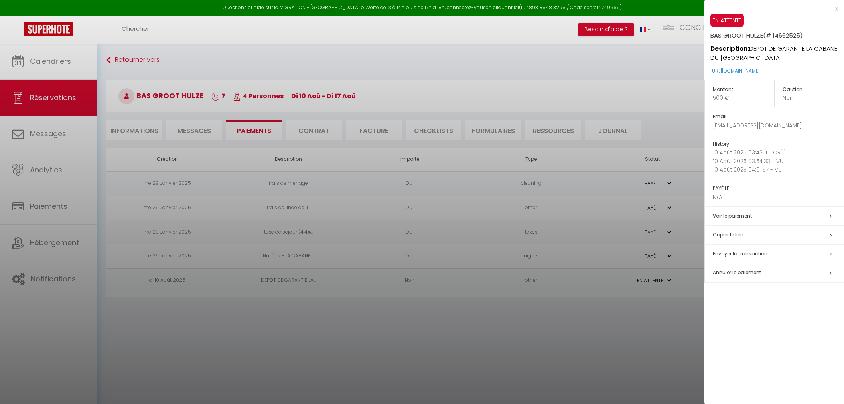
select select "0"
click at [30, 58] on div at bounding box center [422, 202] width 844 height 404
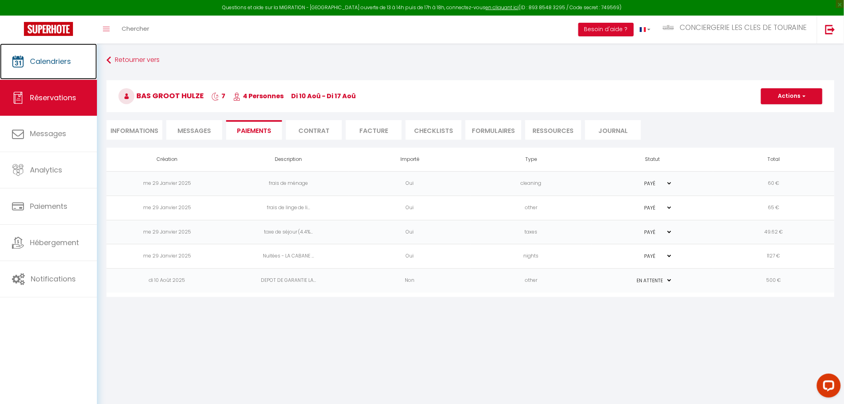
click at [30, 58] on span "Calendriers" at bounding box center [50, 61] width 41 height 10
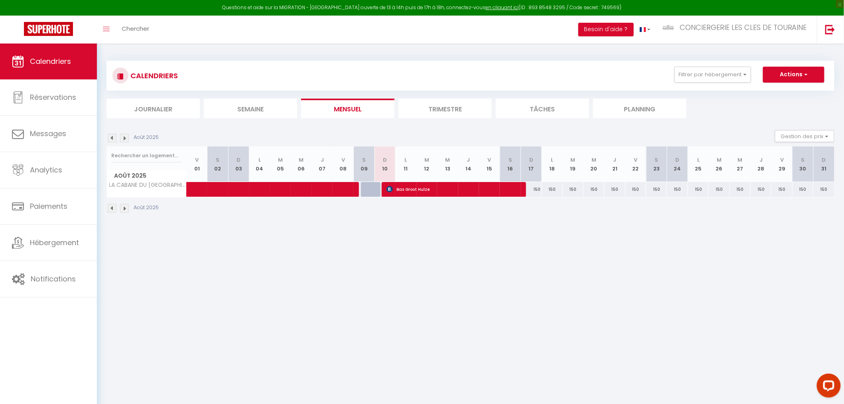
click at [235, 110] on li "Semaine" at bounding box center [250, 109] width 93 height 20
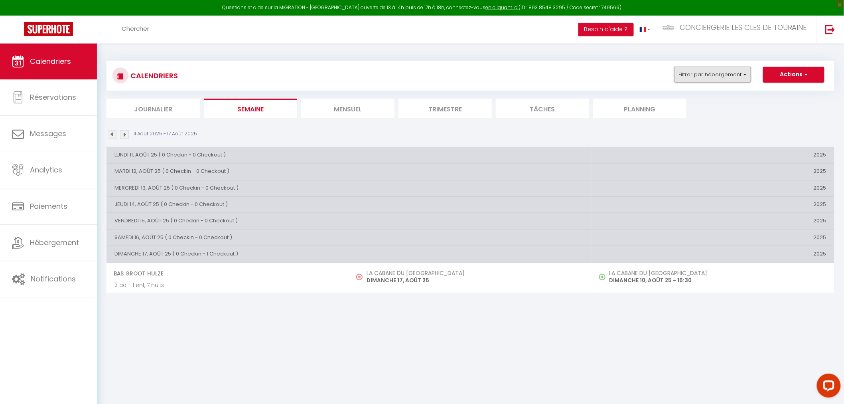
click at [737, 74] on button "Filtrer par hébergement" at bounding box center [713, 75] width 77 height 16
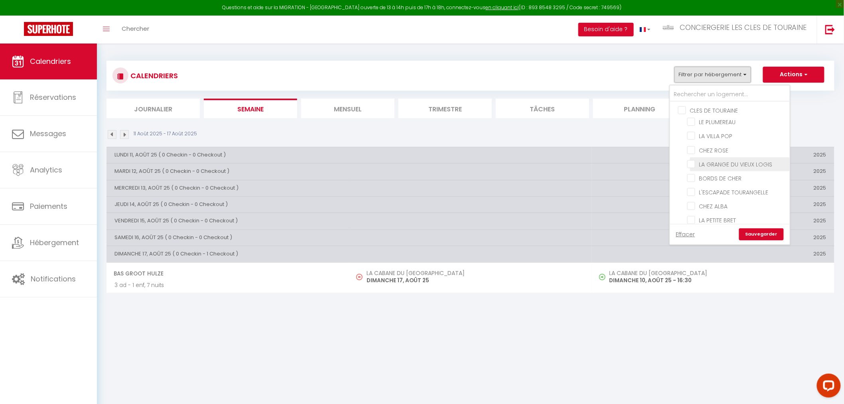
scroll to position [44, 0]
click at [714, 157] on input "CHEZ ALBA" at bounding box center [738, 161] width 100 height 8
checkbox input "true"
checkbox input "false"
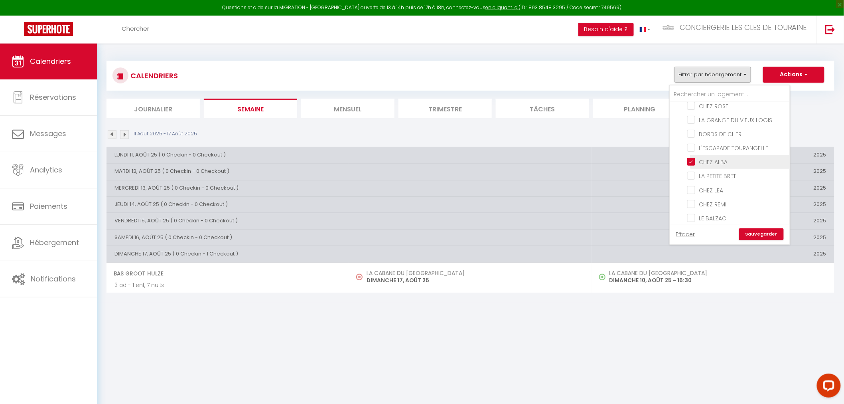
checkbox input "false"
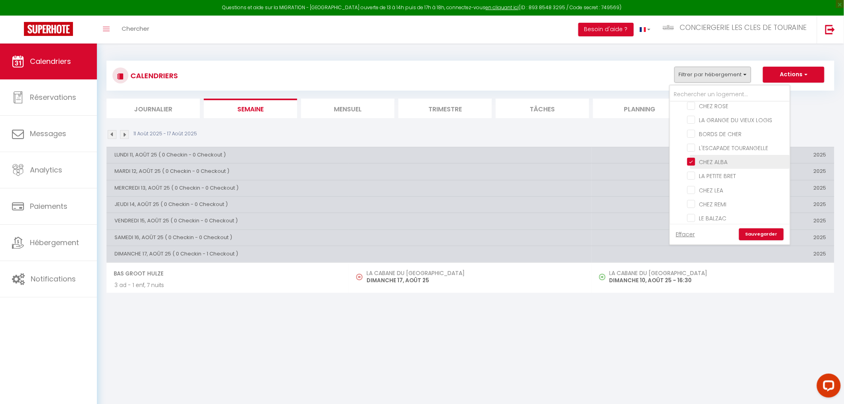
checkbox input "false"
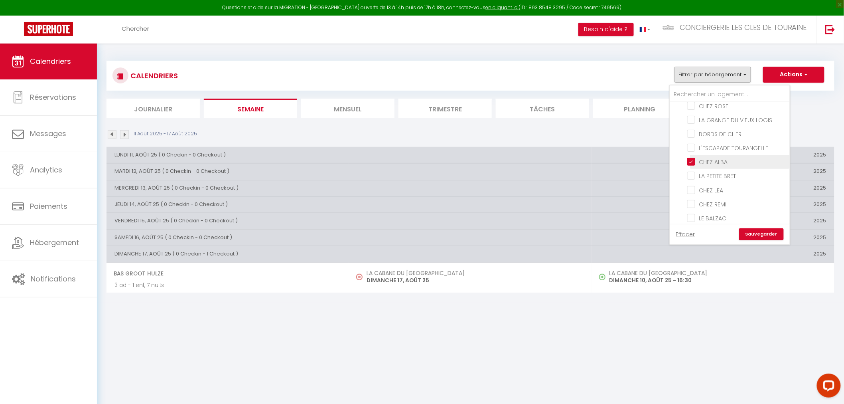
checkbox input "false"
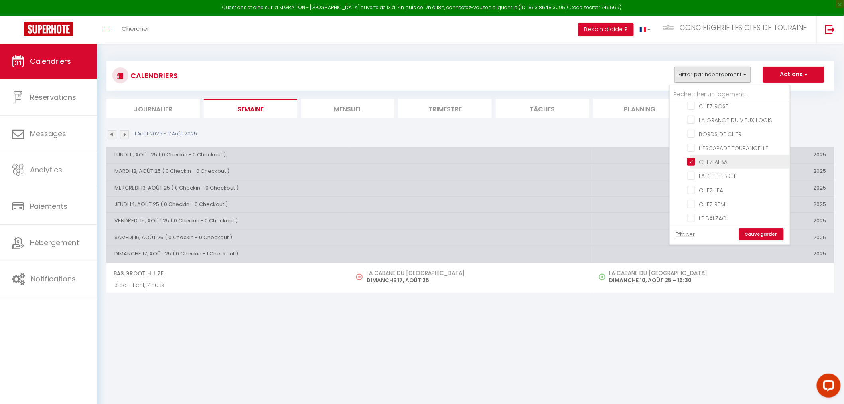
checkbox input "false"
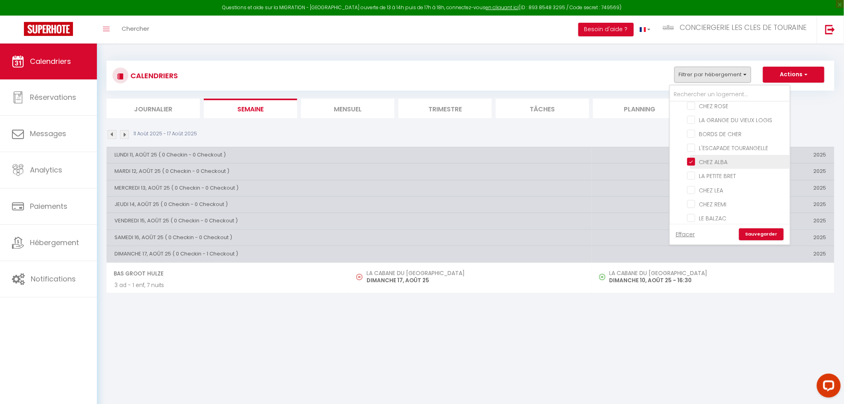
checkbox input "false"
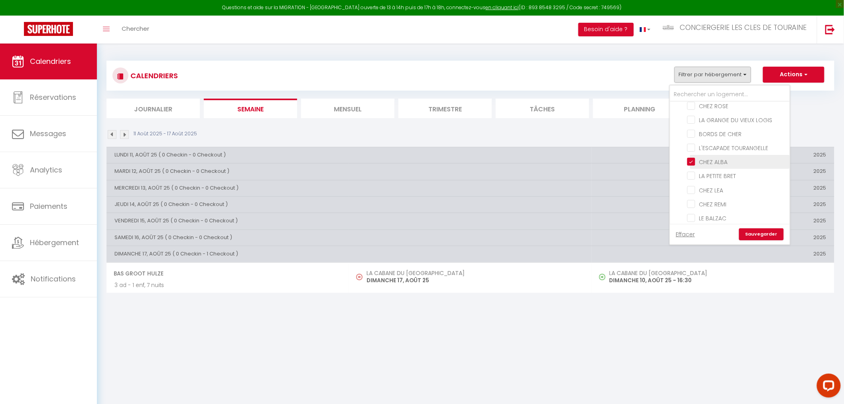
checkbox input "false"
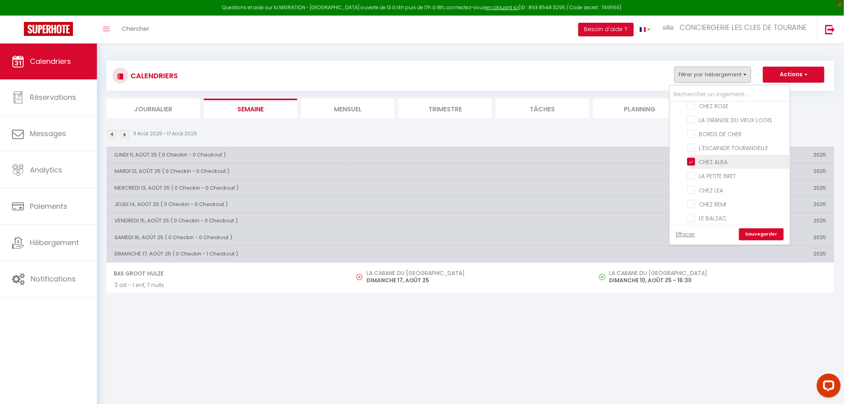
checkbox input "false"
click at [751, 236] on link "Sauvegarder" at bounding box center [761, 234] width 45 height 12
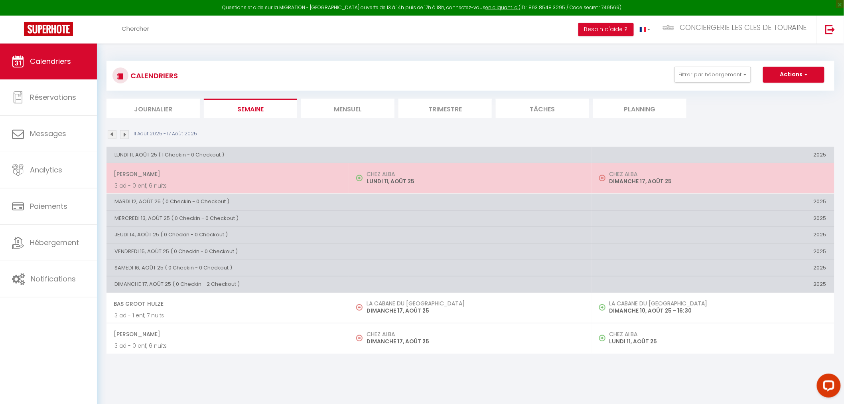
click at [513, 190] on td "CHEZ ALBA [DATE]" at bounding box center [470, 178] width 243 height 30
checkbox input "false"
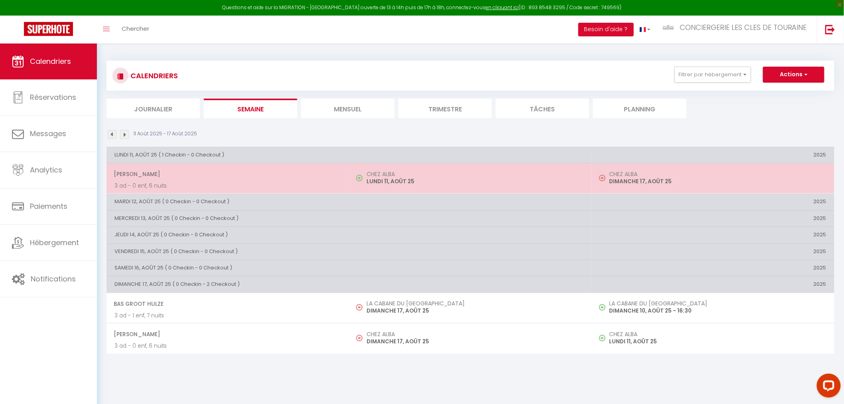
checkbox input "false"
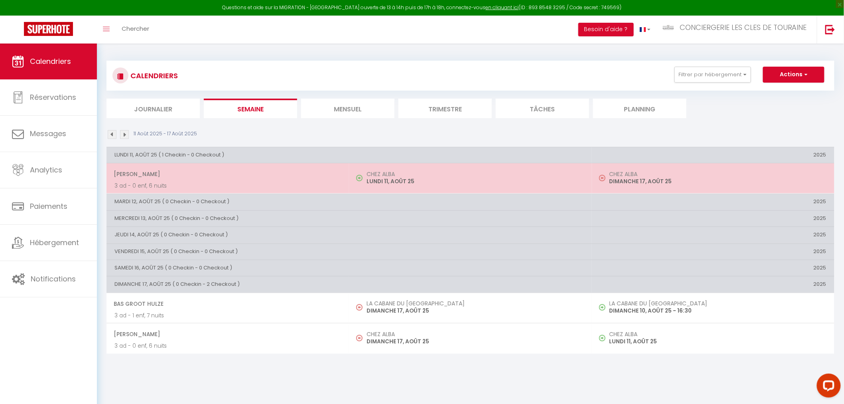
checkbox input "false"
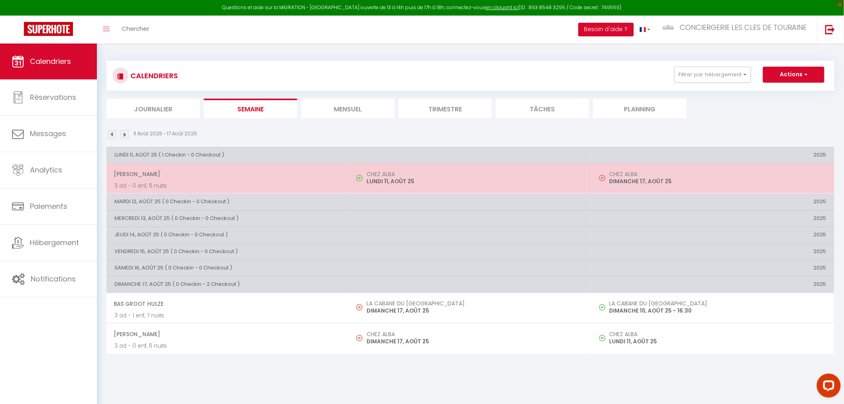
checkbox input "false"
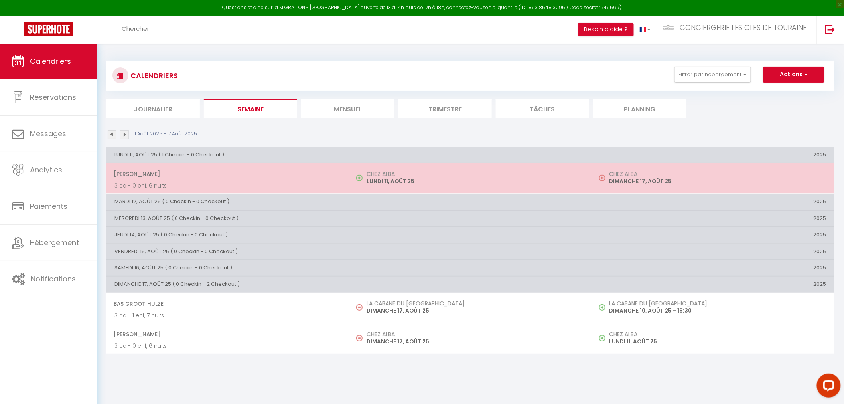
checkbox input "false"
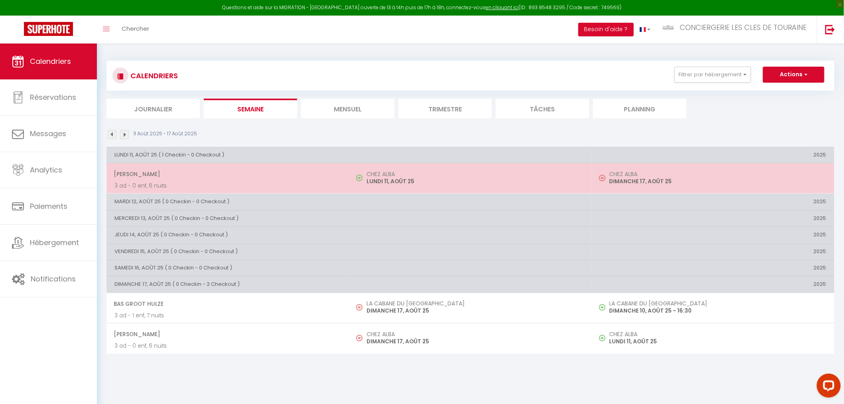
checkbox input "false"
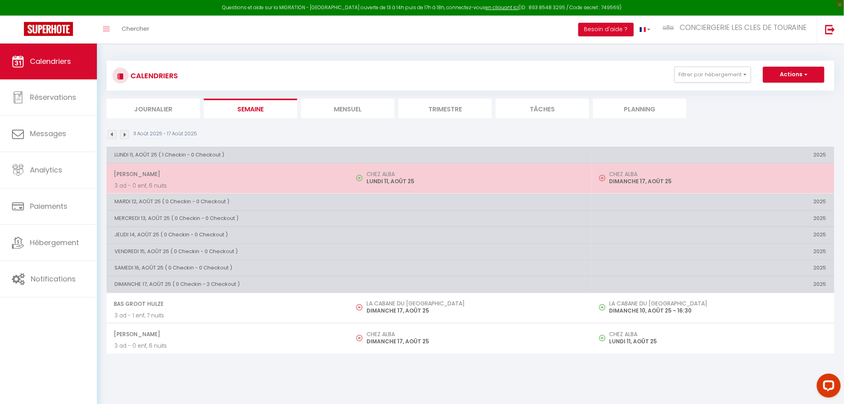
checkbox input "false"
select select "OK"
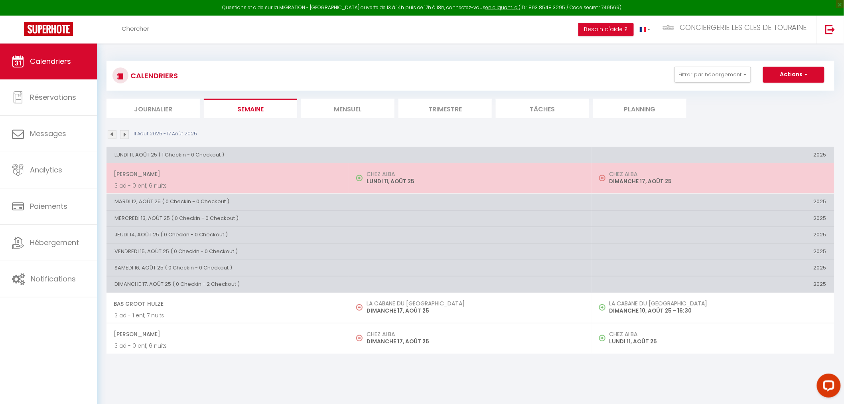
select select "OK"
select select "0"
select select "1"
select select
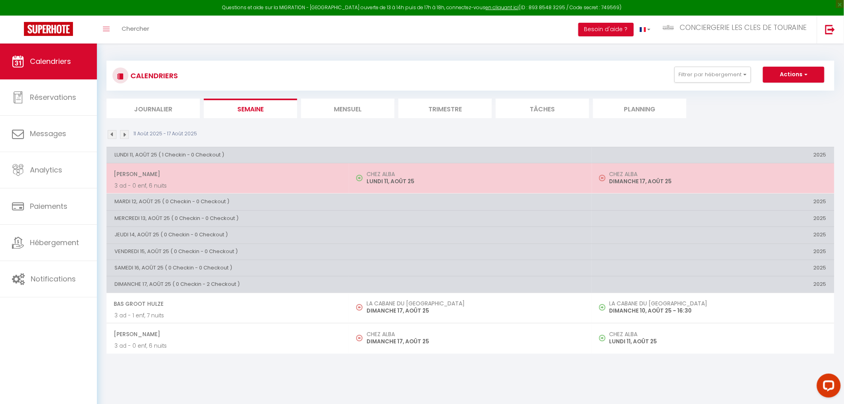
select select
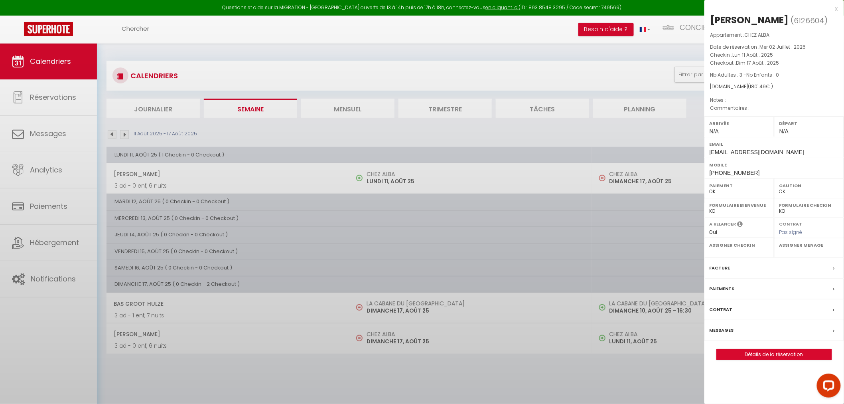
checkbox input "false"
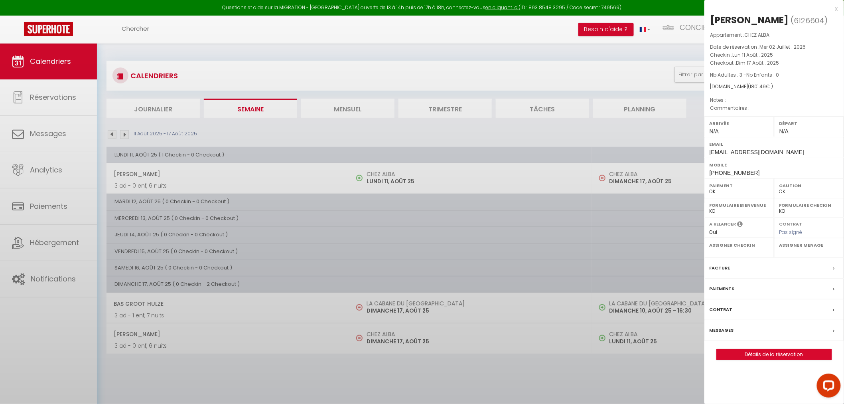
checkbox input "false"
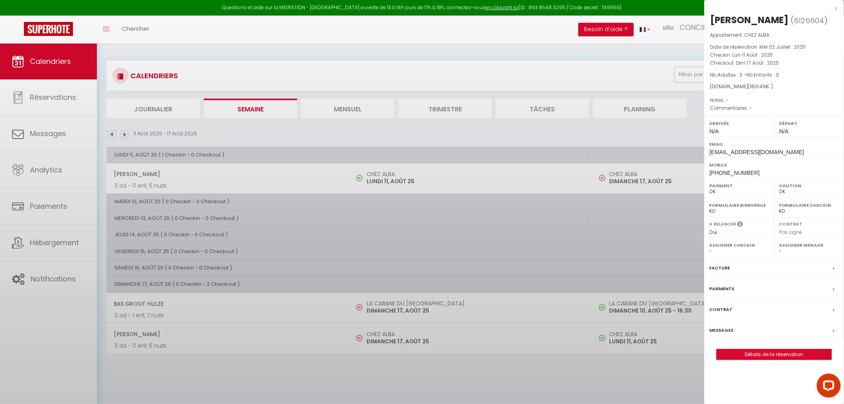
checkbox input "false"
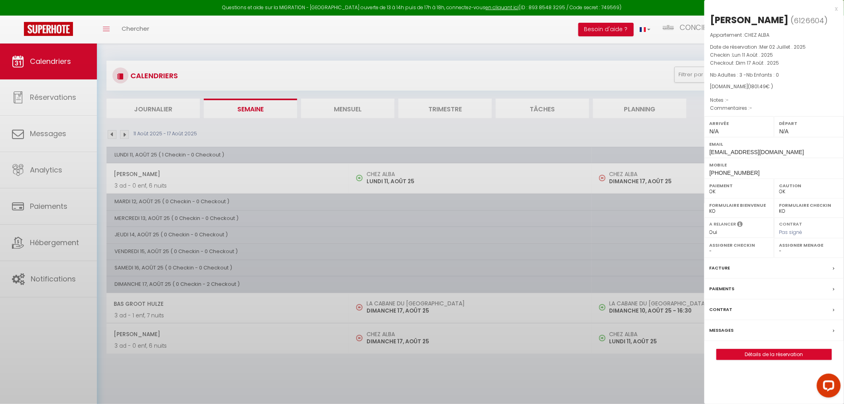
checkbox input "false"
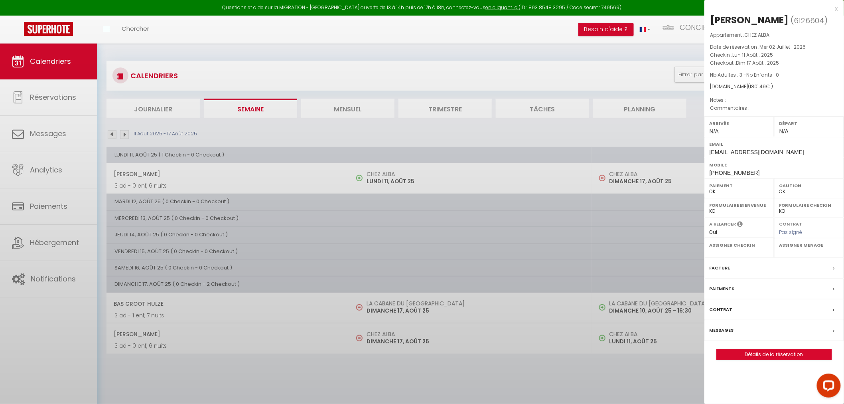
checkbox input "false"
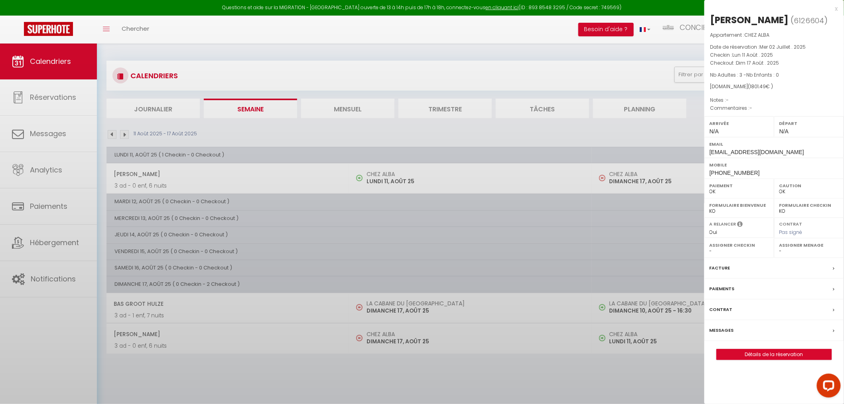
checkbox input "false"
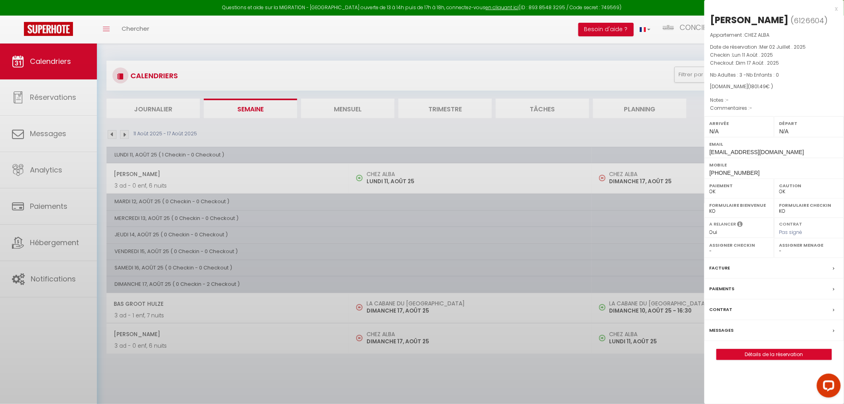
checkbox input "false"
select select "25040"
select select "32445"
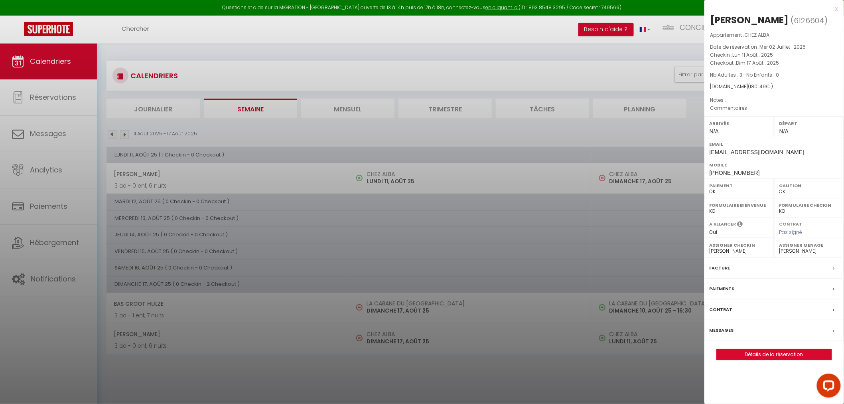
checkbox input "false"
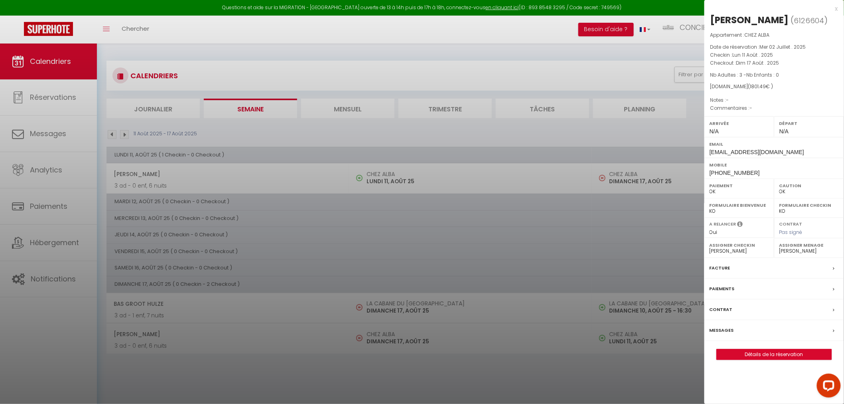
checkbox input "false"
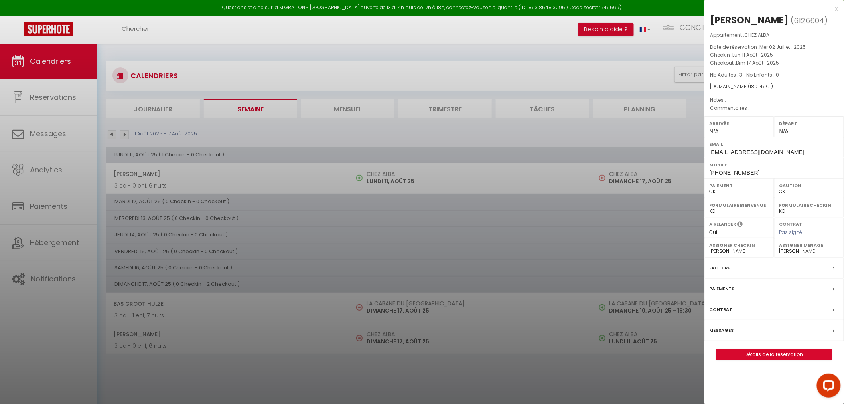
checkbox input "false"
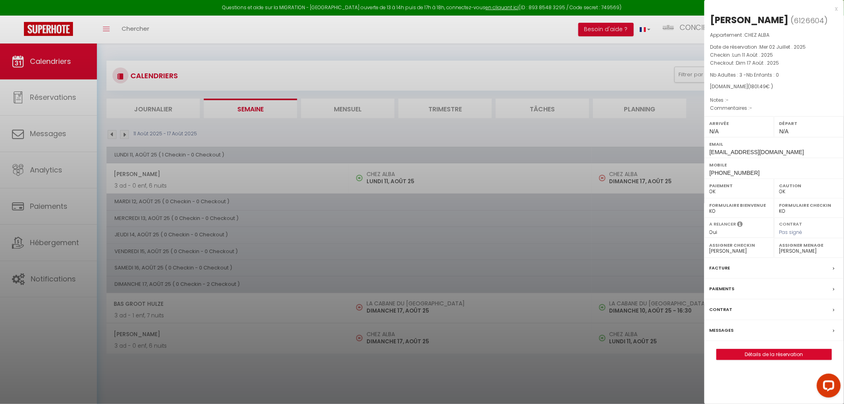
checkbox input "false"
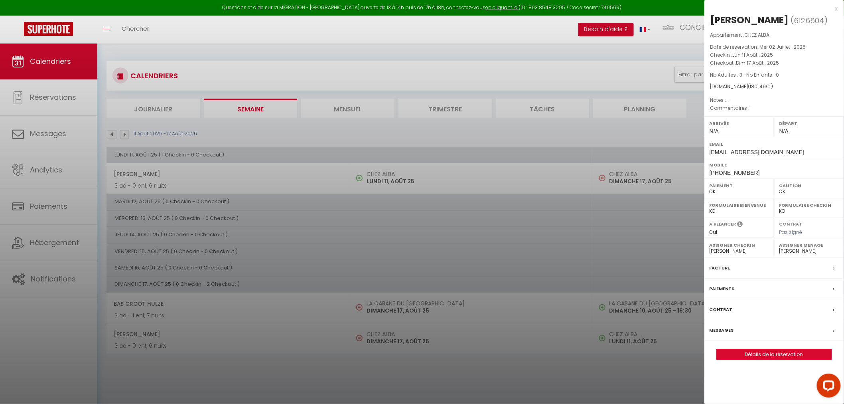
checkbox input "false"
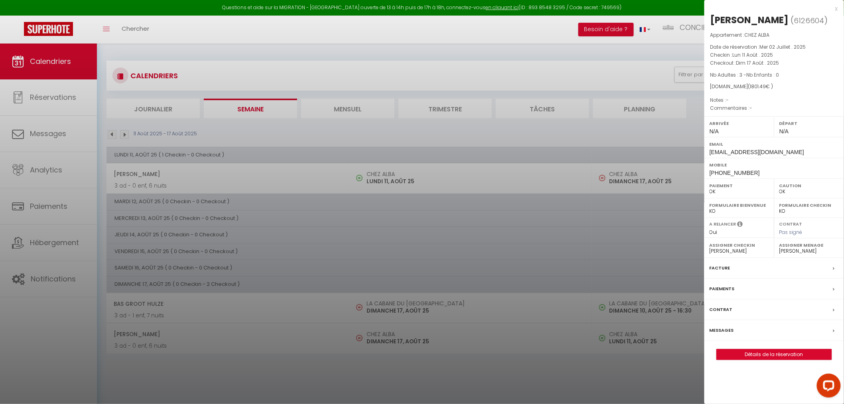
checkbox input "false"
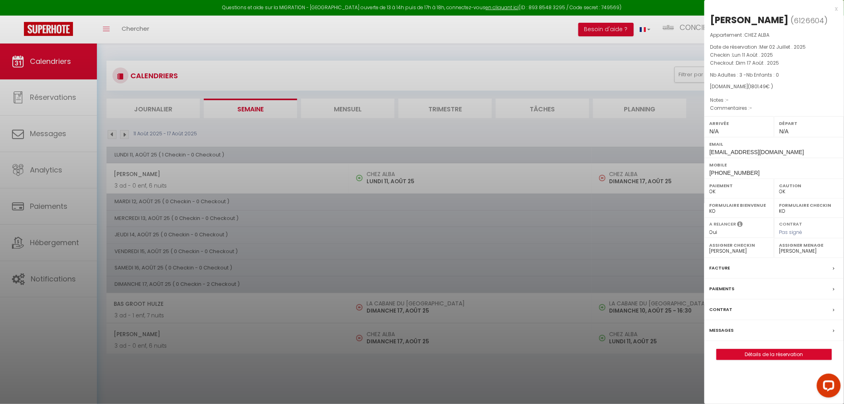
checkbox input "false"
click at [722, 251] on select "- [PERSON_NAME] [PERSON_NAME] [PERSON_NAME] Ketty Sifflet Nimas SERVICES [PERSO…" at bounding box center [739, 250] width 59 height 7
select select "26291"
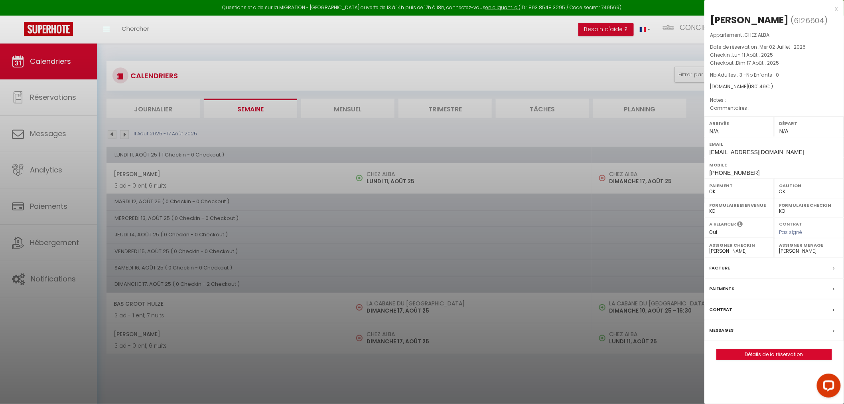
click at [710, 247] on select "- [PERSON_NAME] [PERSON_NAME] [PERSON_NAME] Ketty Sifflet Nimas SERVICES [PERSO…" at bounding box center [739, 250] width 59 height 7
checkbox input "false"
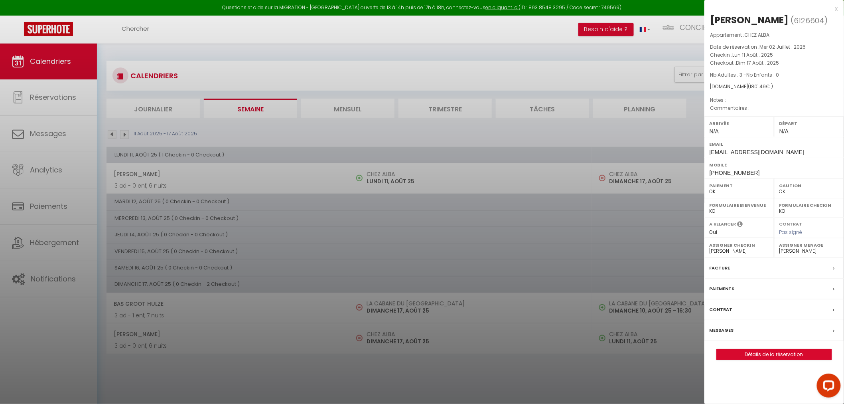
checkbox input "false"
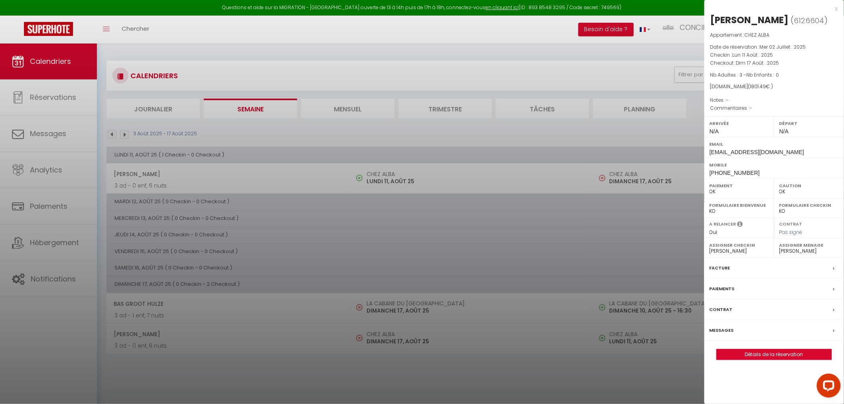
checkbox input "false"
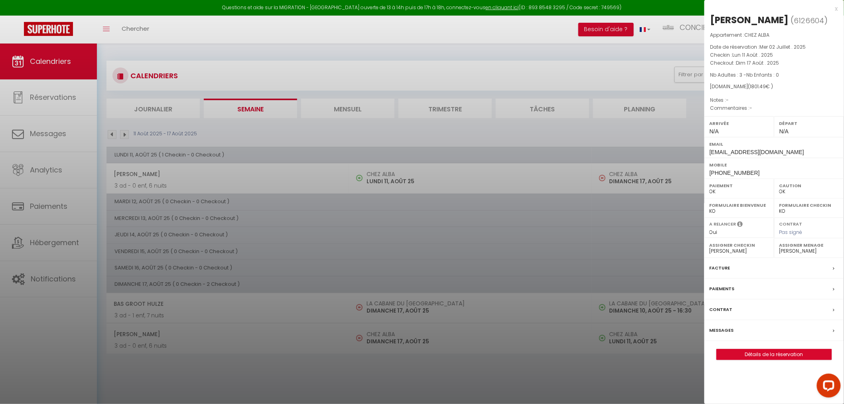
checkbox input "false"
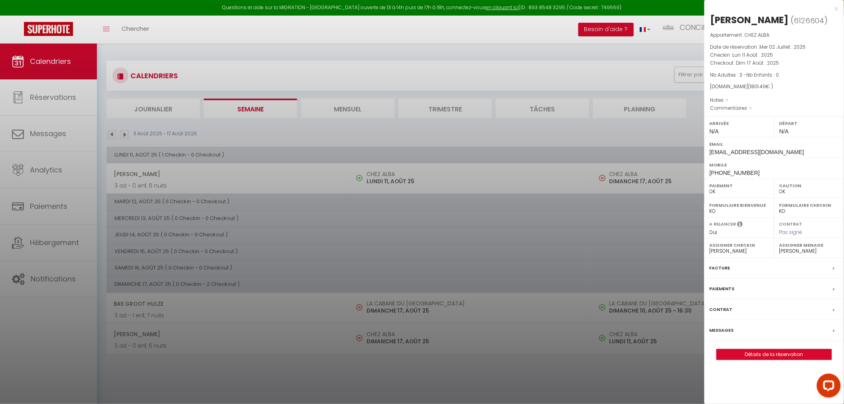
checkbox input "false"
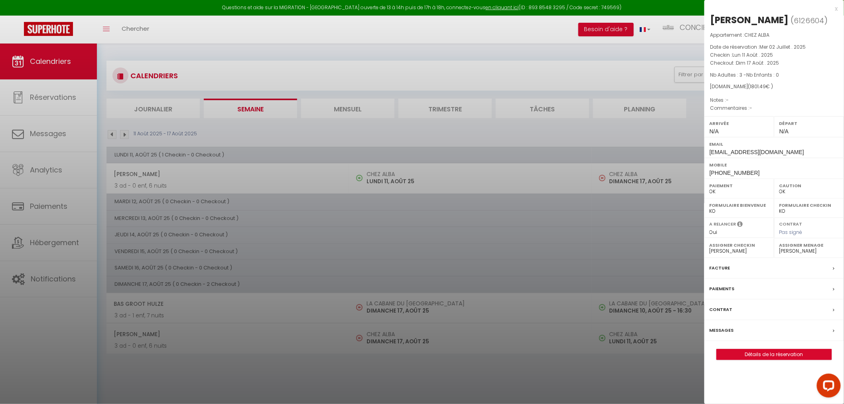
checkbox input "false"
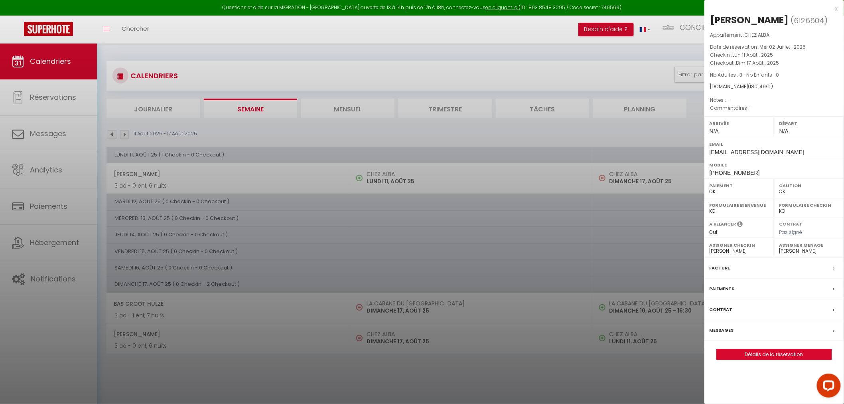
checkbox input "false"
click at [397, 312] on div at bounding box center [422, 202] width 844 height 404
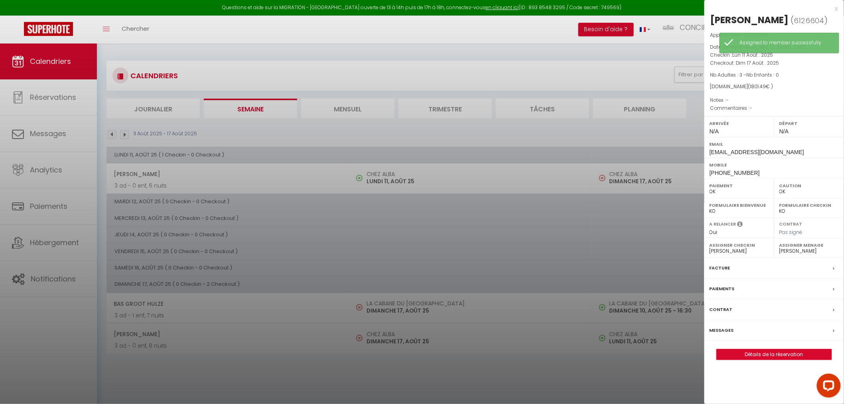
checkbox input "false"
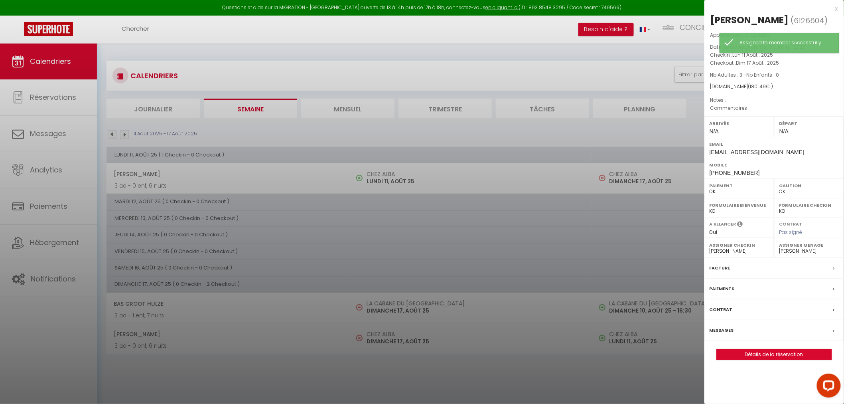
checkbox input "false"
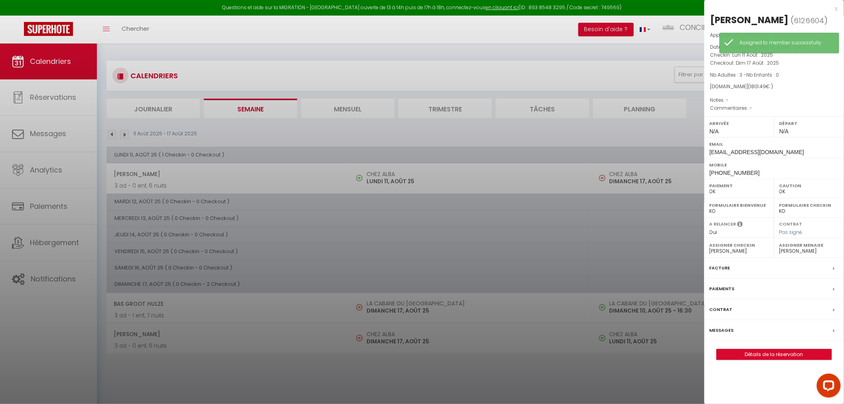
checkbox input "false"
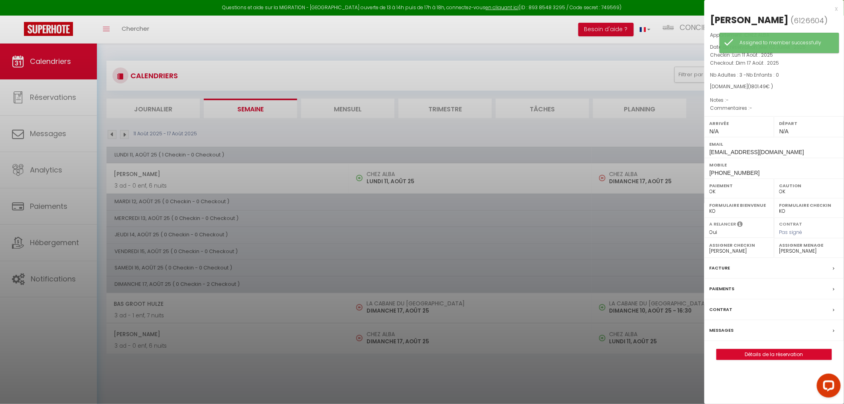
checkbox input "false"
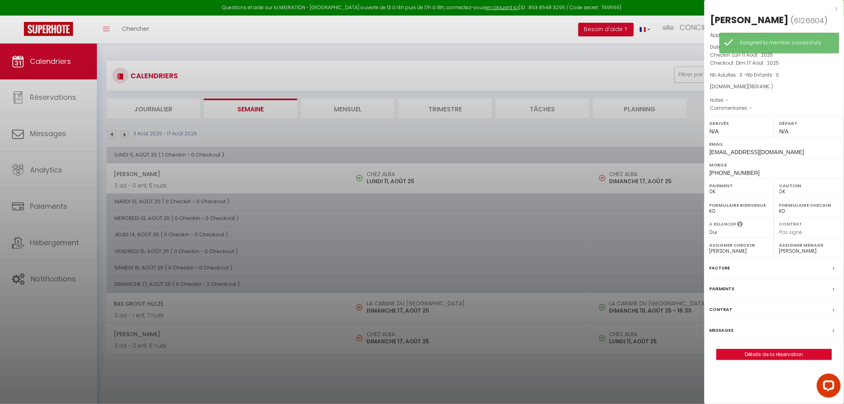
checkbox input "false"
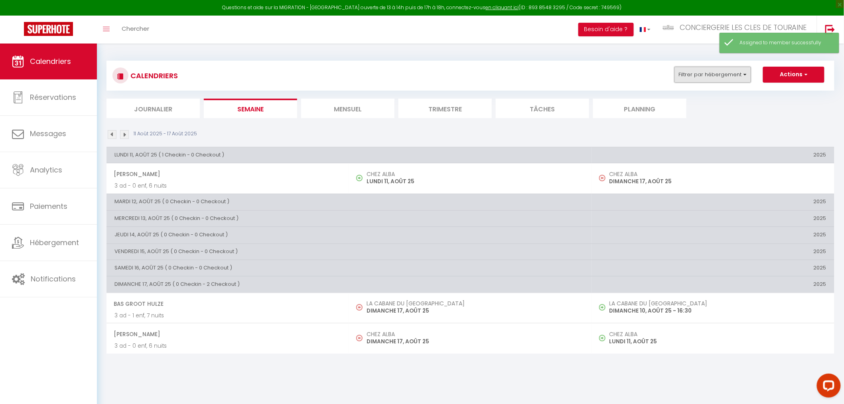
click at [704, 75] on button "Filtrer par hébergement" at bounding box center [713, 75] width 77 height 16
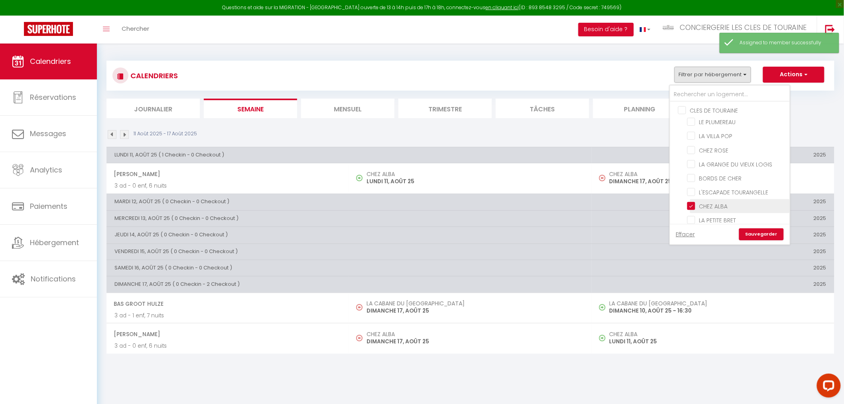
click at [722, 204] on input "CHEZ ALBA" at bounding box center [738, 206] width 100 height 8
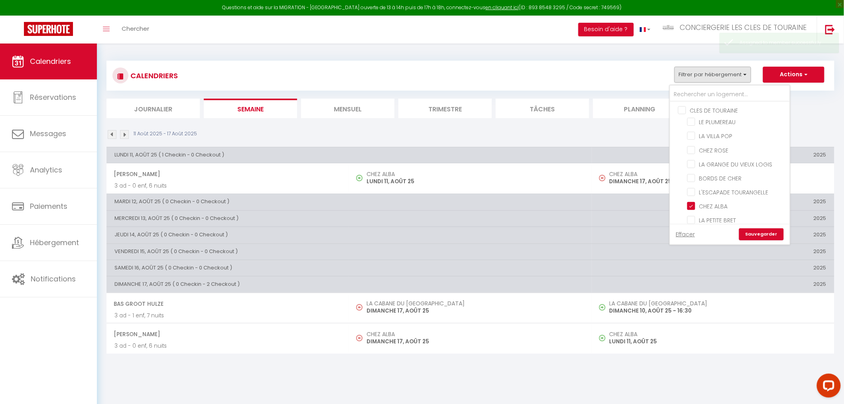
click at [763, 236] on link "Sauvegarder" at bounding box center [761, 234] width 45 height 12
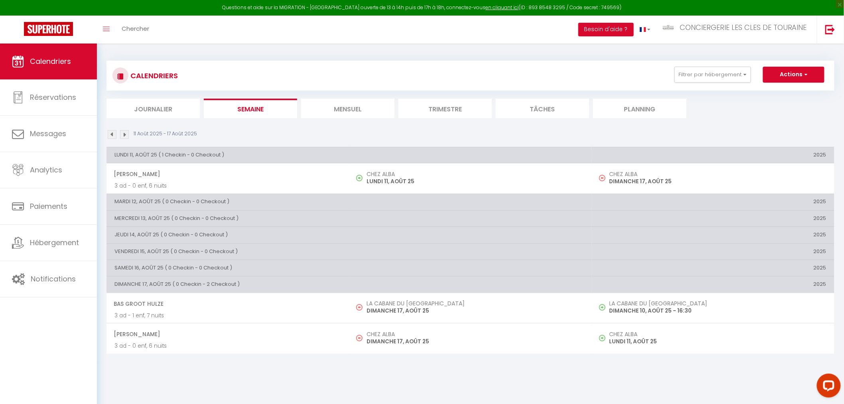
click at [376, 109] on li "Mensuel" at bounding box center [347, 109] width 93 height 20
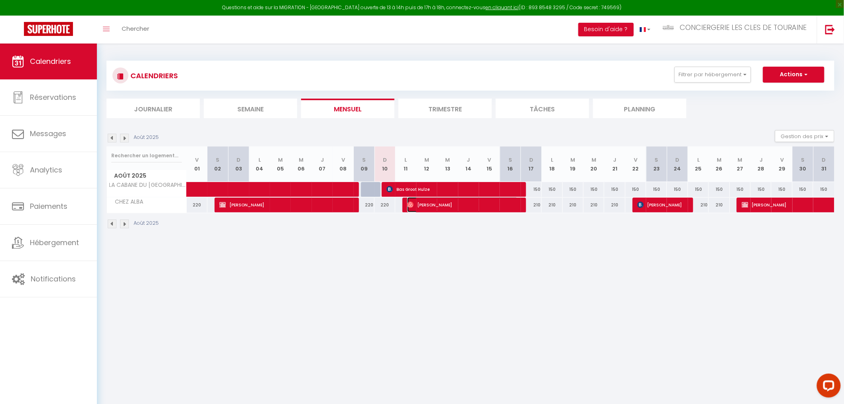
click at [445, 205] on span "[PERSON_NAME]" at bounding box center [462, 204] width 111 height 15
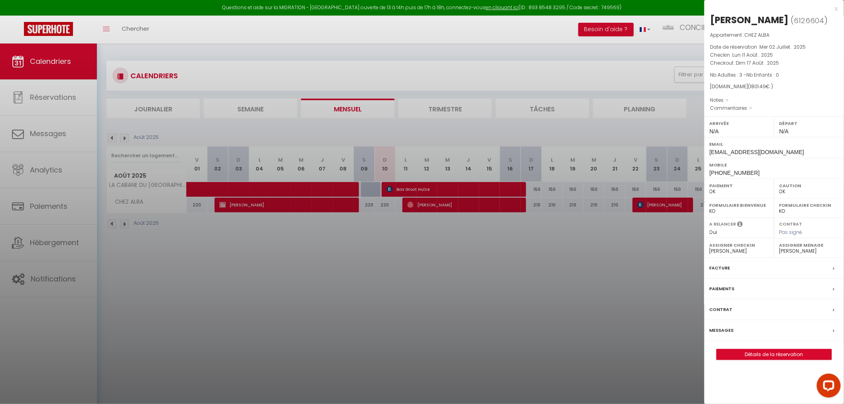
click at [653, 202] on div at bounding box center [422, 202] width 844 height 404
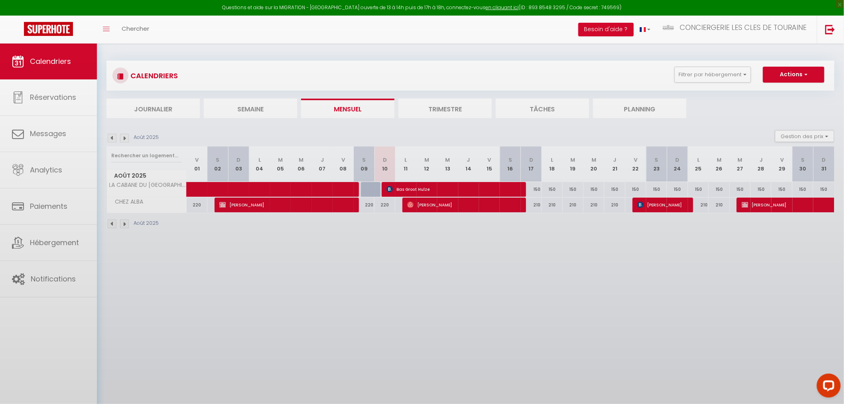
click at [661, 206] on body "Questions et aide sur la MIGRATION - [GEOGRAPHIC_DATA] ouverte de 13 à 14h puis…" at bounding box center [422, 245] width 844 height 404
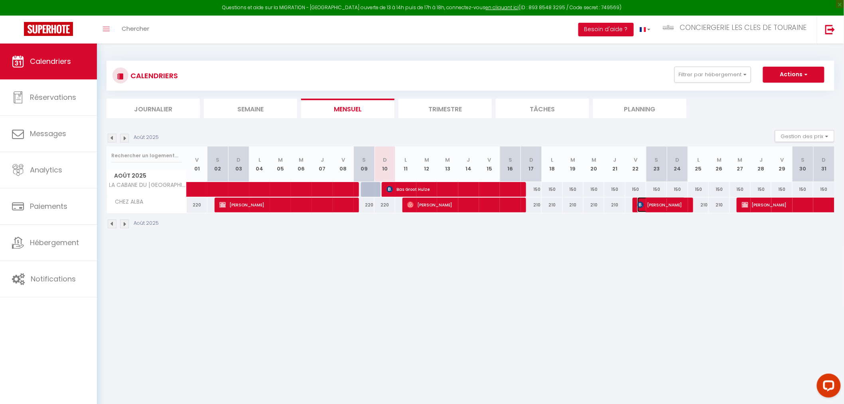
click at [661, 206] on span "[PERSON_NAME]" at bounding box center [662, 204] width 48 height 15
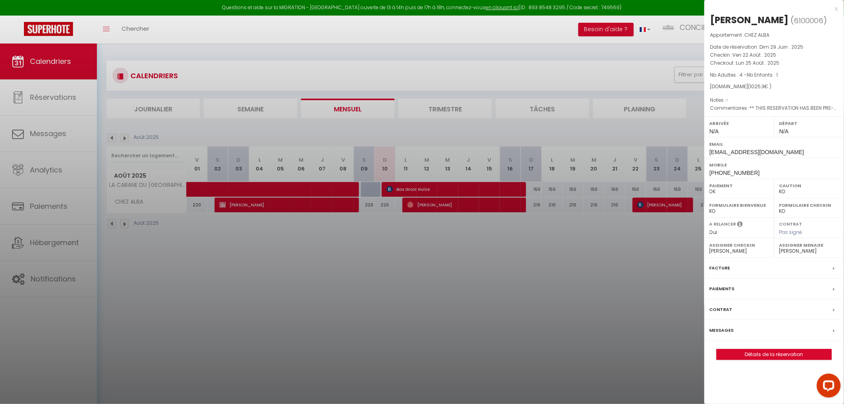
click at [743, 248] on label "Assigner Checkin" at bounding box center [739, 245] width 59 height 8
click at [733, 251] on select "- [PERSON_NAME] [PERSON_NAME] [PERSON_NAME] Ketty Sifflet Nimas SERVICES [PERSO…" at bounding box center [739, 250] width 59 height 7
click at [710, 247] on select "- [PERSON_NAME] [PERSON_NAME] [PERSON_NAME] Ketty Sifflet Nimas SERVICES [PERSO…" at bounding box center [739, 250] width 59 height 7
click at [686, 233] on div at bounding box center [422, 202] width 844 height 404
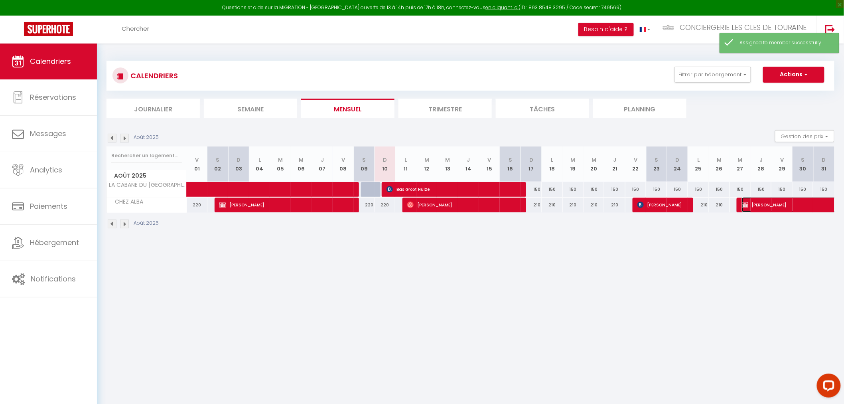
click at [781, 204] on span "[PERSON_NAME]" at bounding box center [797, 204] width 110 height 15
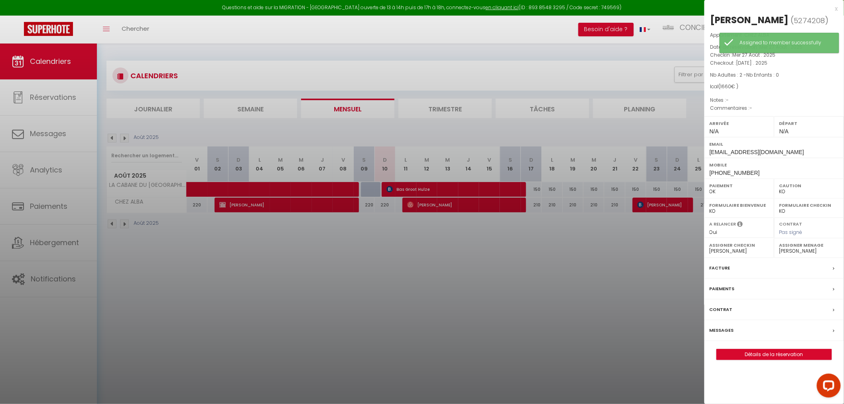
click at [627, 284] on div at bounding box center [422, 202] width 844 height 404
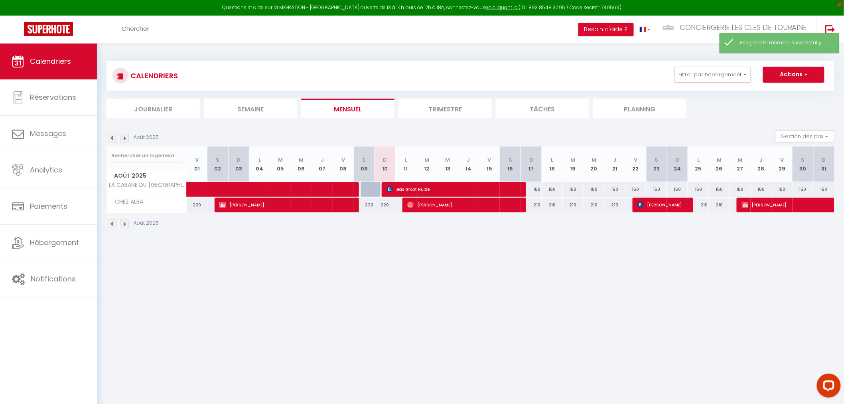
click at [124, 138] on img at bounding box center [124, 138] width 9 height 9
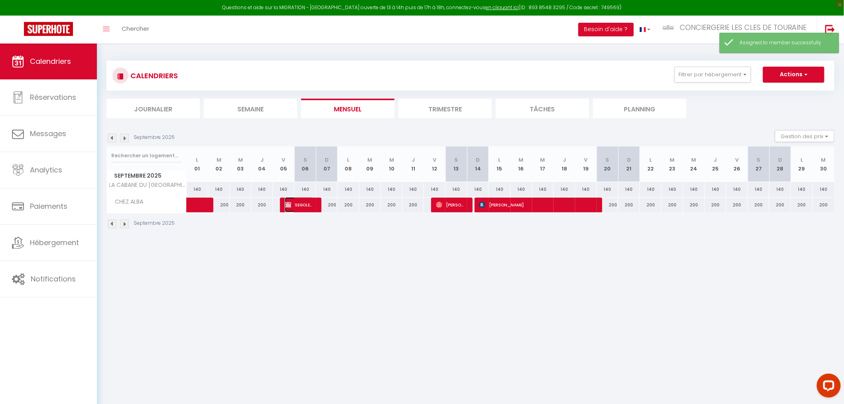
click at [299, 201] on span "SEGOLENE LE ROY" at bounding box center [299, 204] width 29 height 15
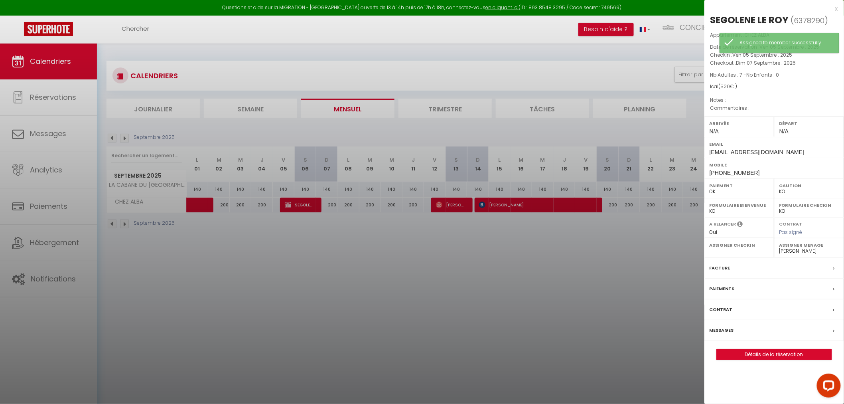
click at [727, 252] on select "- [PERSON_NAME] [PERSON_NAME] [PERSON_NAME] Ketty Sifflet Nimas SERVICES [PERSO…" at bounding box center [739, 250] width 59 height 7
click at [710, 247] on select "- [PERSON_NAME] [PERSON_NAME] [PERSON_NAME] Ketty Sifflet Nimas SERVICES [PERSO…" at bounding box center [739, 250] width 59 height 7
click at [567, 310] on div at bounding box center [422, 202] width 844 height 404
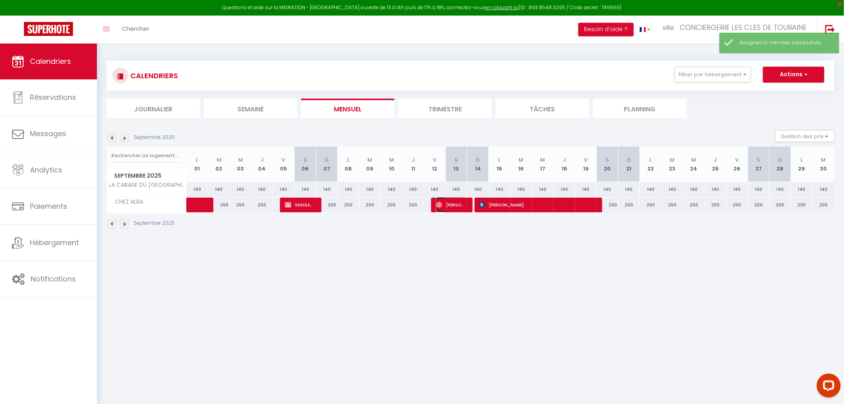
click at [458, 203] on span "[PERSON_NAME]" at bounding box center [450, 204] width 29 height 15
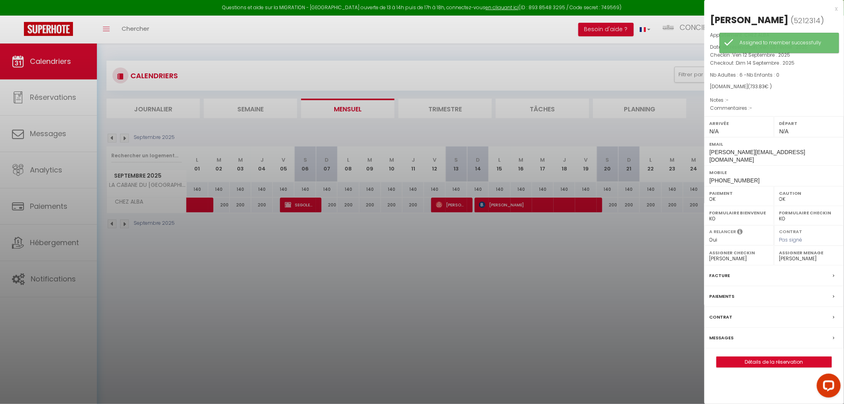
click at [569, 205] on div at bounding box center [422, 202] width 844 height 404
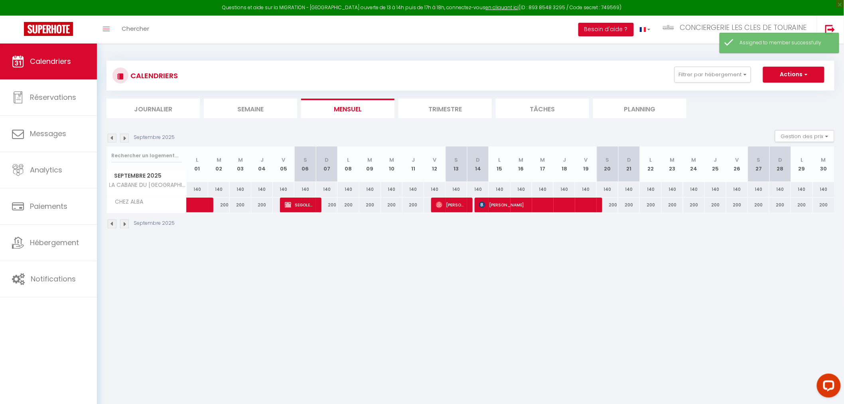
click at [555, 205] on body "Questions et aide sur la MIGRATION - [GEOGRAPHIC_DATA] ouverte de 13 à 14h puis…" at bounding box center [422, 245] width 844 height 404
click at [555, 205] on span "[PERSON_NAME]" at bounding box center [536, 204] width 115 height 15
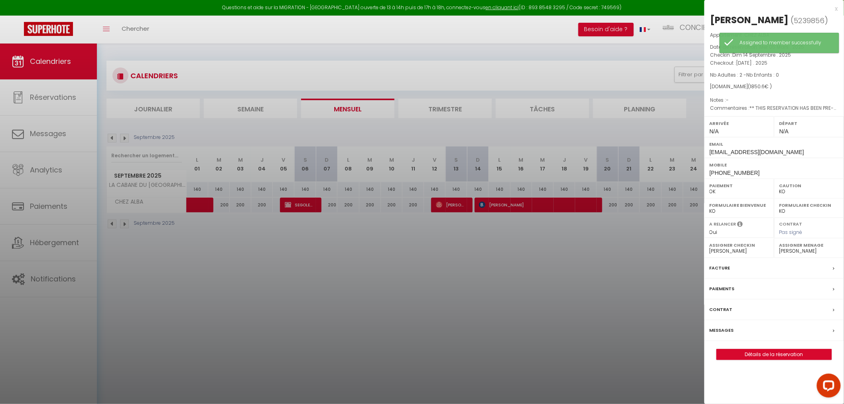
click at [213, 304] on div at bounding box center [422, 202] width 844 height 404
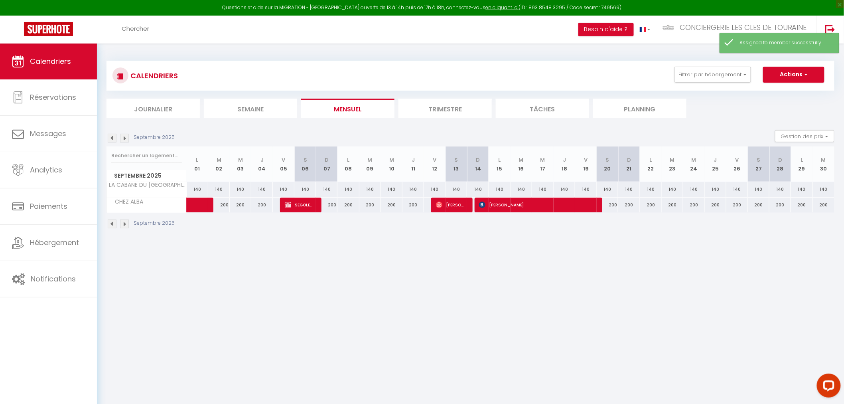
click at [126, 140] on img at bounding box center [124, 138] width 9 height 9
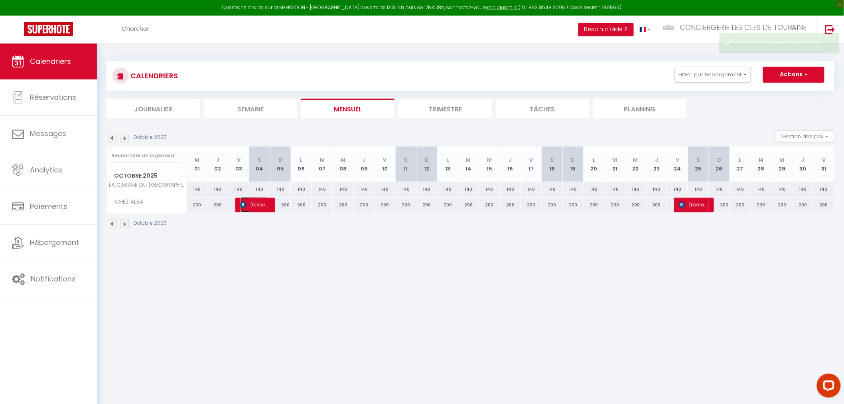
click at [262, 204] on span "[PERSON_NAME]" at bounding box center [254, 204] width 28 height 15
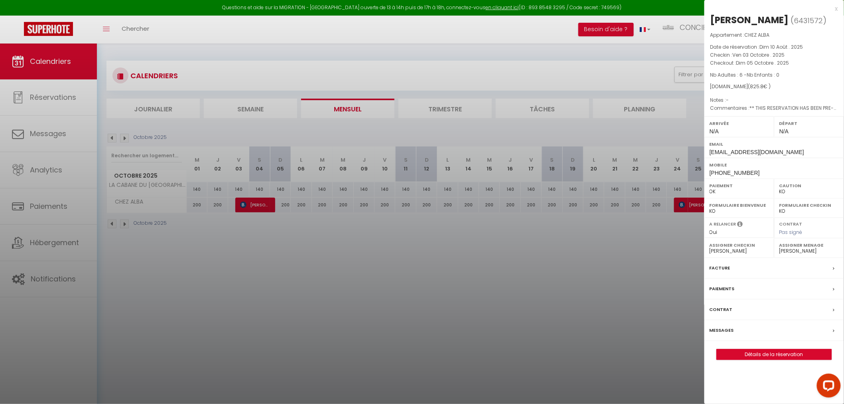
click at [735, 253] on select "- [PERSON_NAME] [PERSON_NAME] [PERSON_NAME] Ketty Sifflet Nimas SERVICES [PERSO…" at bounding box center [739, 250] width 59 height 7
click at [710, 247] on select "- [PERSON_NAME] [PERSON_NAME] [PERSON_NAME] Ketty Sifflet Nimas SERVICES [PERSO…" at bounding box center [739, 250] width 59 height 7
click at [640, 258] on div at bounding box center [422, 202] width 844 height 404
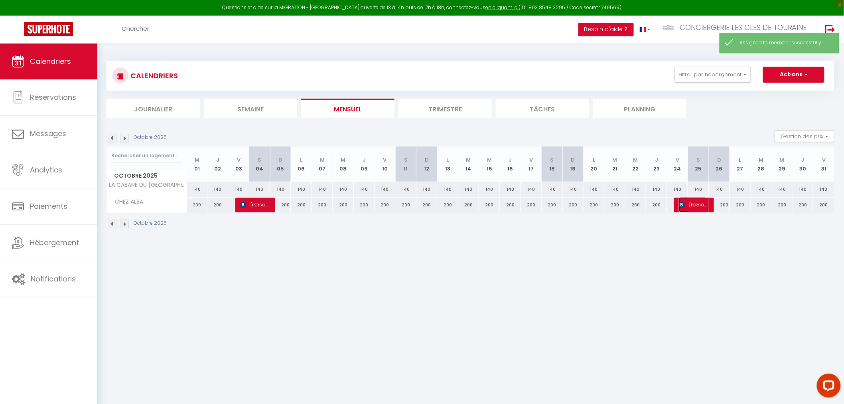
click at [701, 206] on span "[PERSON_NAME]" at bounding box center [693, 204] width 28 height 15
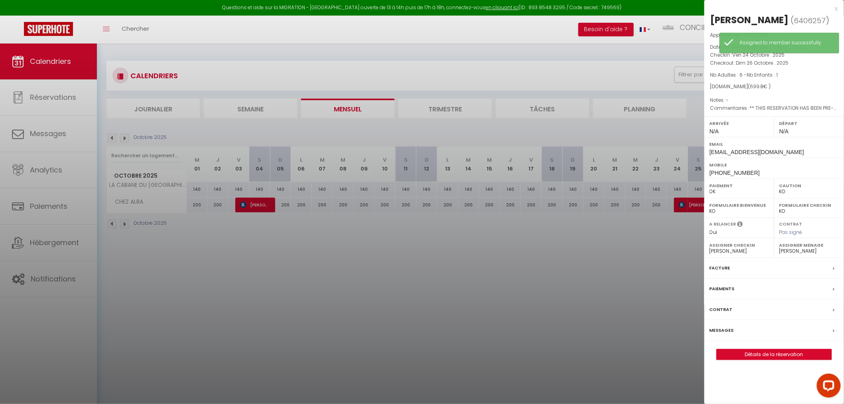
click at [737, 253] on select "- [PERSON_NAME] [PERSON_NAME] [PERSON_NAME] Ketty Sifflet Nimas SERVICES [PERSO…" at bounding box center [739, 250] width 59 height 7
click at [710, 247] on select "- [PERSON_NAME] [PERSON_NAME] [PERSON_NAME] Ketty Sifflet Nimas SERVICES [PERSO…" at bounding box center [739, 250] width 59 height 7
click at [521, 293] on div at bounding box center [422, 202] width 844 height 404
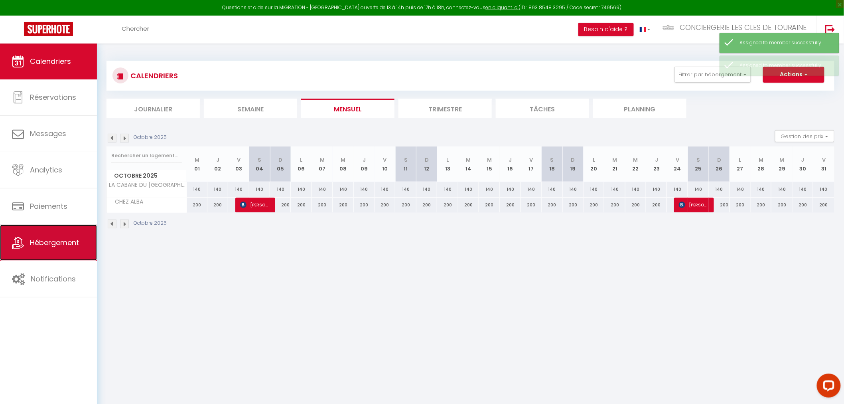
click at [40, 244] on span "Hébergement" at bounding box center [54, 242] width 49 height 10
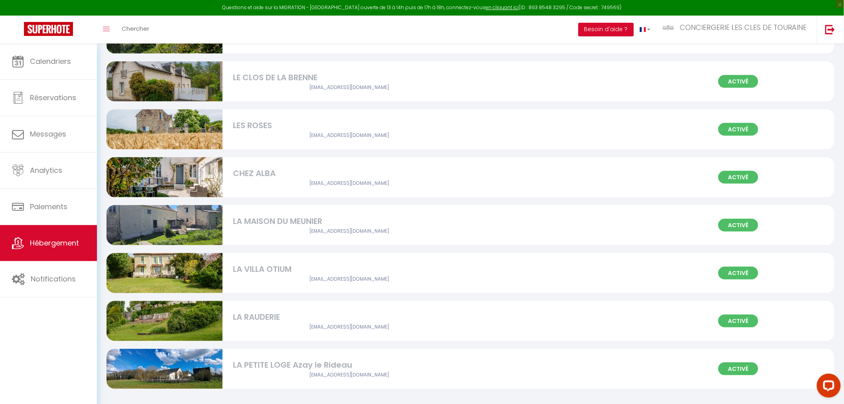
scroll to position [1384, 0]
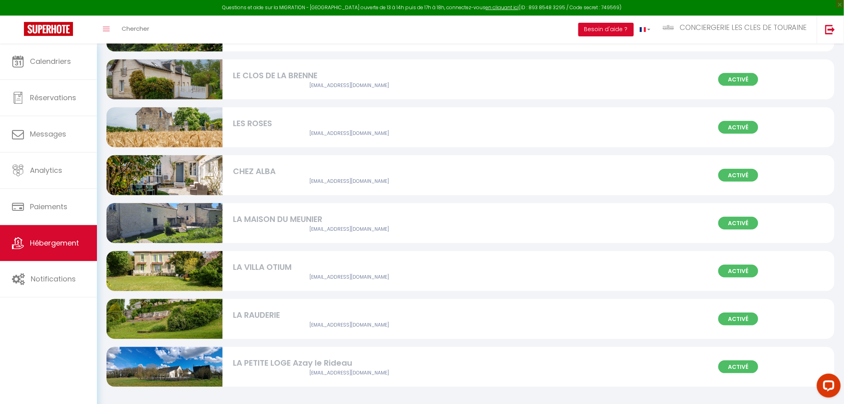
click at [186, 172] on img at bounding box center [165, 174] width 116 height 77
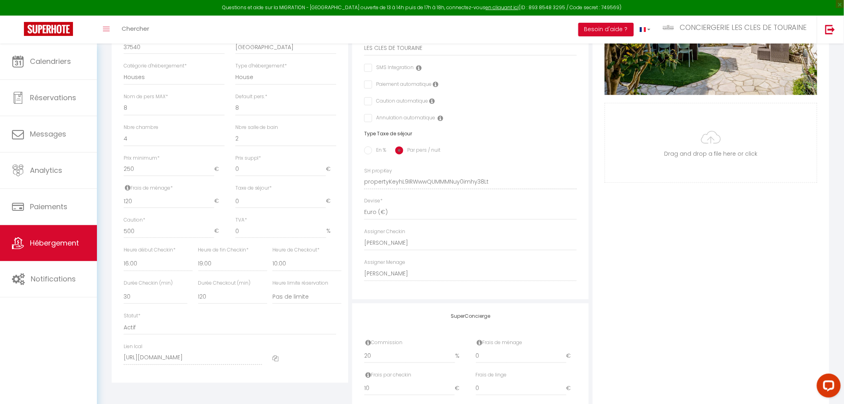
scroll to position [266, 0]
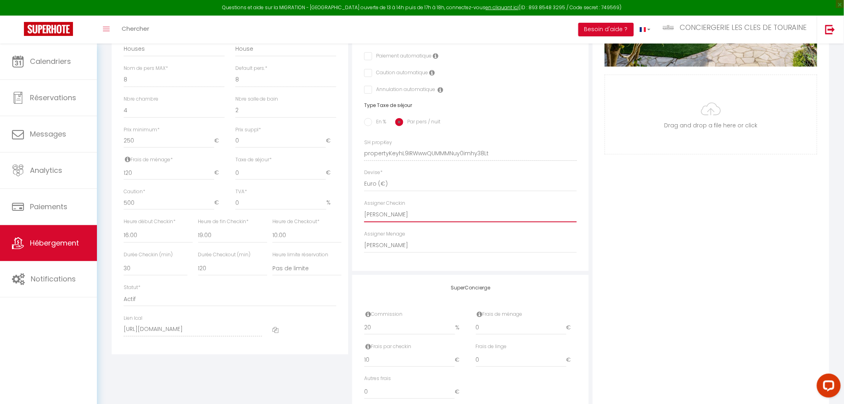
click at [415, 217] on select "- [PERSON_NAME] [PERSON_NAME] [PERSON_NAME] Ketty Sifflet Nimas SERVICES [PERSO…" at bounding box center [470, 214] width 213 height 15
click at [364, 207] on select "- [PERSON_NAME] [PERSON_NAME] [PERSON_NAME] Ketty Sifflet Nimas SERVICES [PERSO…" at bounding box center [470, 214] width 213 height 15
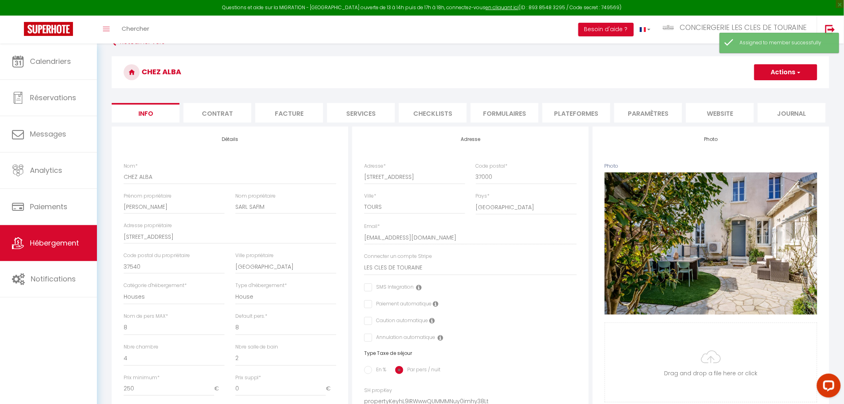
scroll to position [0, 0]
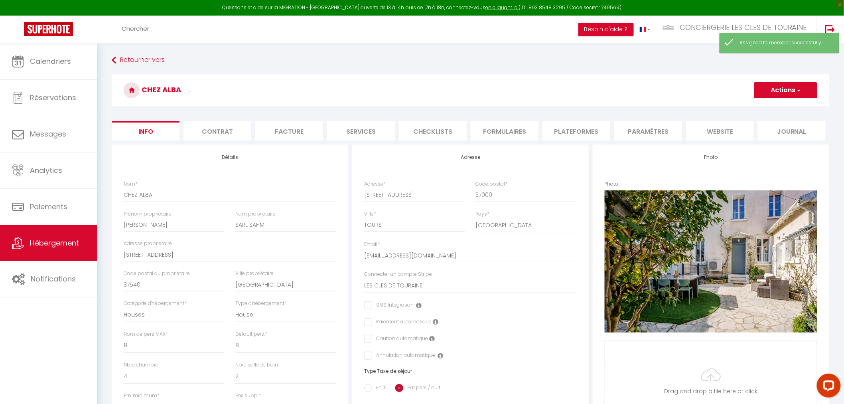
click at [781, 93] on button "Actions" at bounding box center [786, 90] width 63 height 16
click at [765, 107] on input "Enregistrer" at bounding box center [755, 108] width 30 height 8
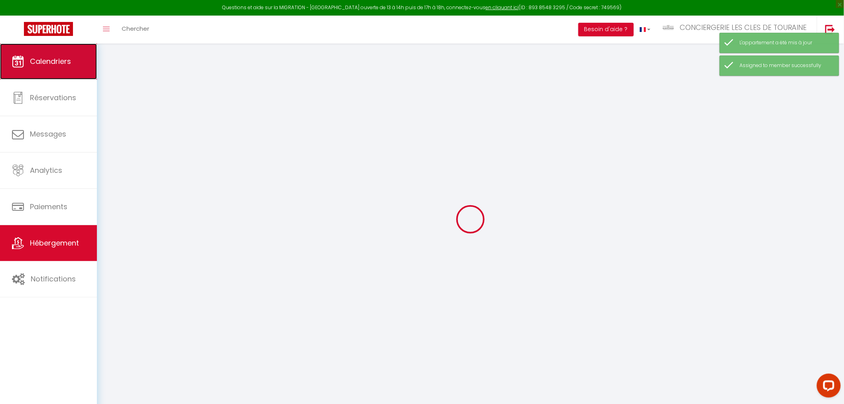
click at [51, 61] on span "Calendriers" at bounding box center [50, 61] width 41 height 10
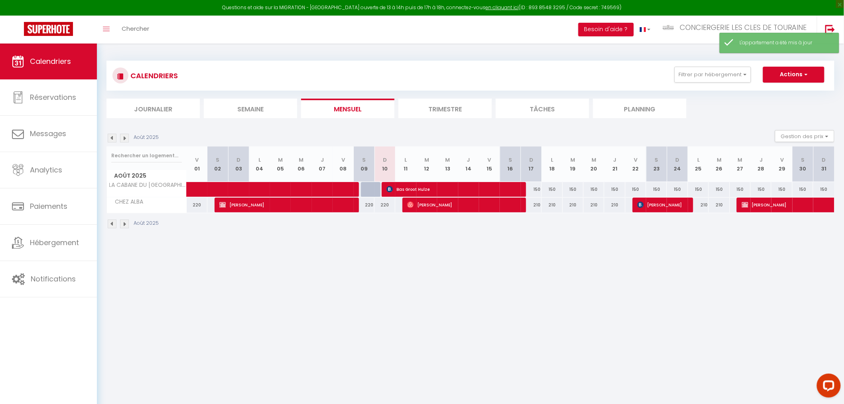
click at [457, 112] on li "Trimestre" at bounding box center [445, 109] width 93 height 20
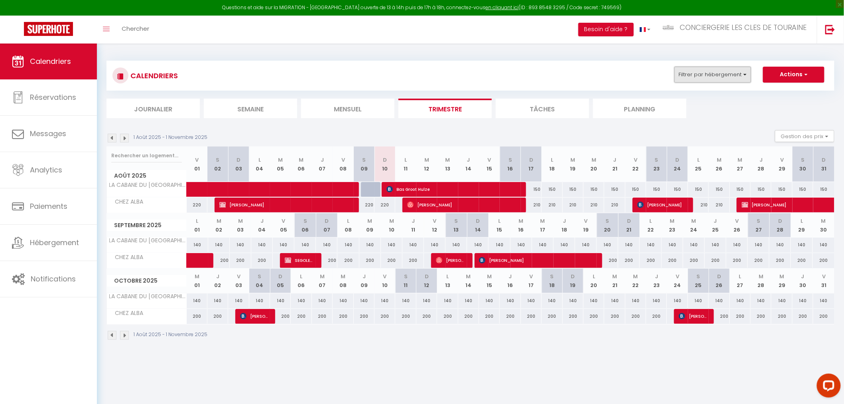
click at [718, 80] on button "Filtrer par hébergement" at bounding box center [713, 75] width 77 height 16
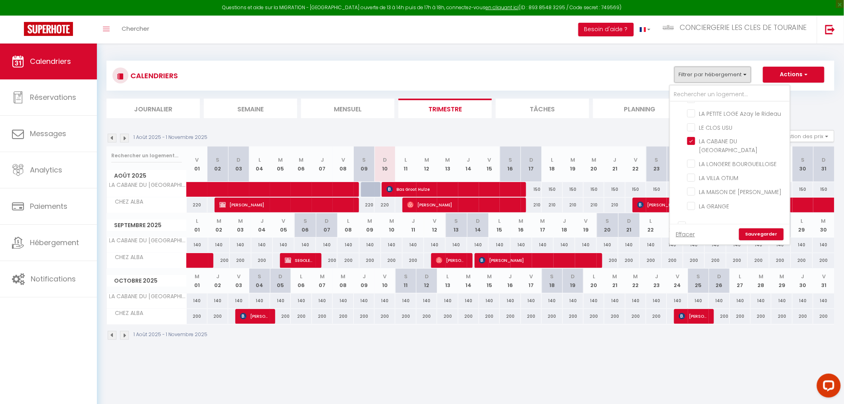
scroll to position [310, 0]
click at [735, 125] on input "LA CABANE DU [GEOGRAPHIC_DATA]" at bounding box center [738, 127] width 100 height 8
click at [769, 235] on link "Sauvegarder" at bounding box center [761, 234] width 45 height 12
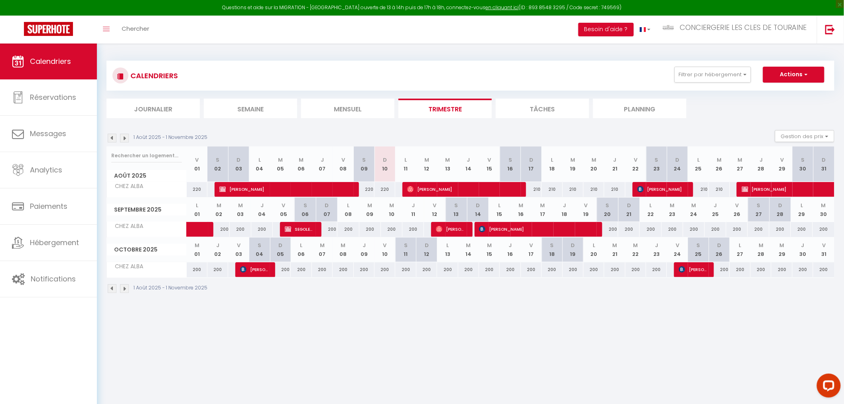
click at [435, 230] on div at bounding box center [442, 229] width 22 height 15
click at [442, 229] on img at bounding box center [439, 229] width 6 height 6
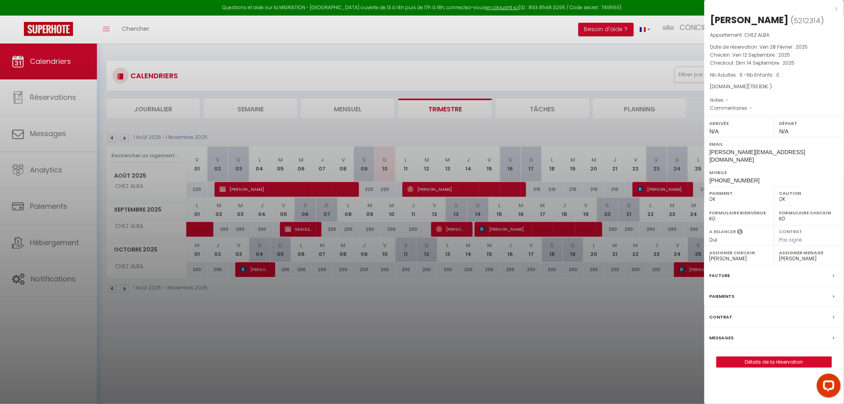
click at [524, 229] on div at bounding box center [422, 202] width 844 height 404
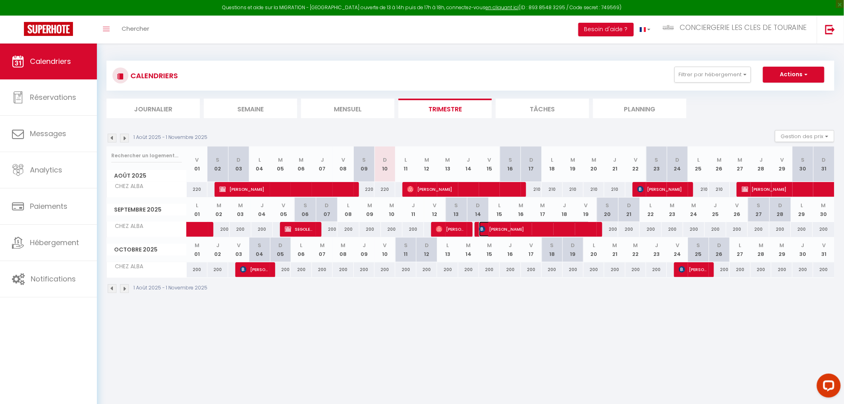
click at [548, 226] on span "[PERSON_NAME]" at bounding box center [534, 228] width 111 height 15
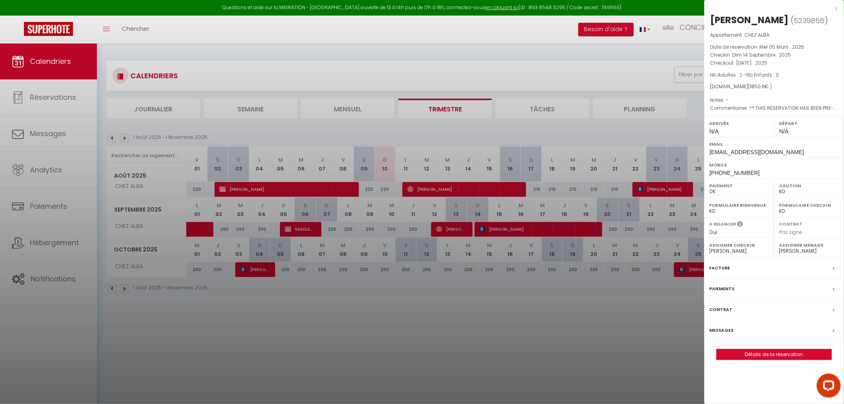
drag, startPoint x: 276, startPoint y: 275, endPoint x: 272, endPoint y: 273, distance: 4.5
click at [275, 275] on div at bounding box center [422, 202] width 844 height 404
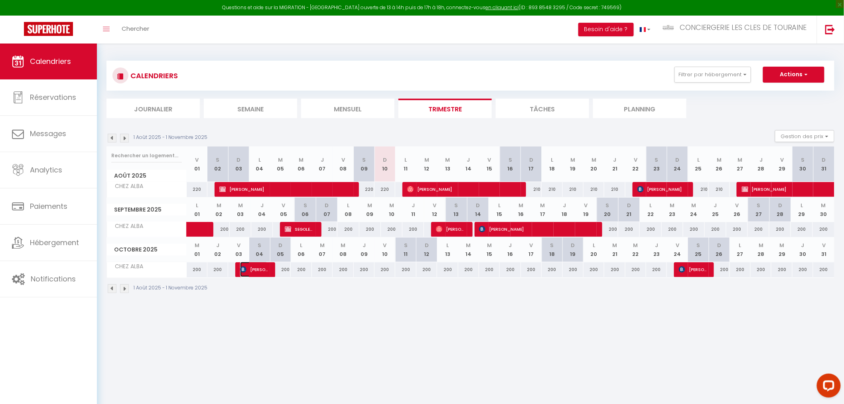
click at [264, 270] on span "[PERSON_NAME]" at bounding box center [254, 269] width 28 height 15
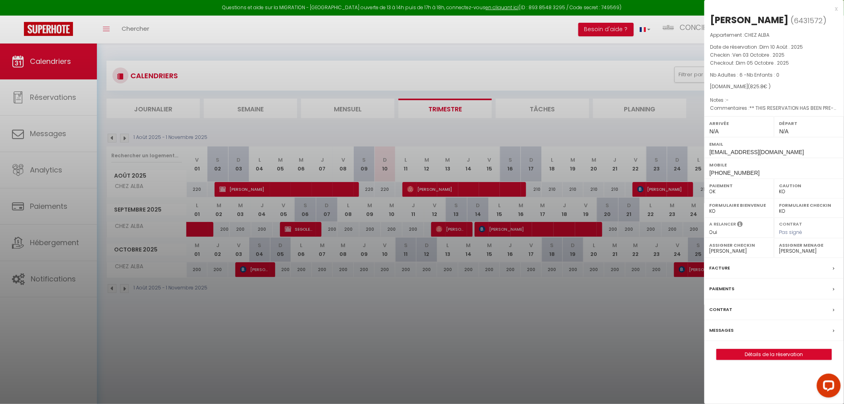
click at [441, 302] on div at bounding box center [422, 202] width 844 height 404
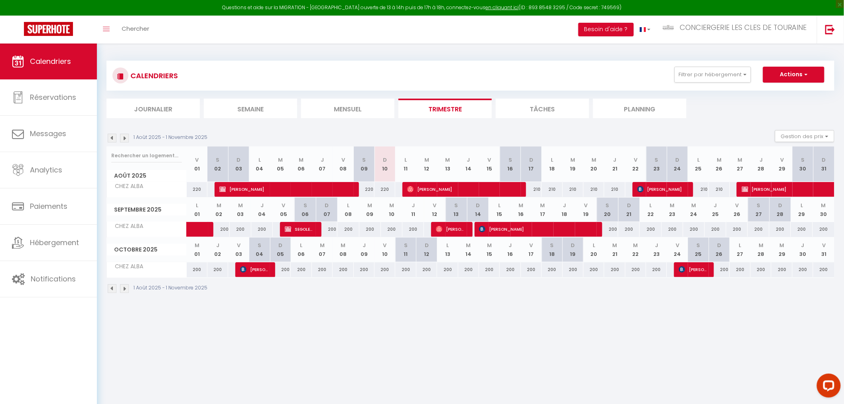
click at [709, 269] on div "200" at bounding box center [719, 269] width 21 height 15
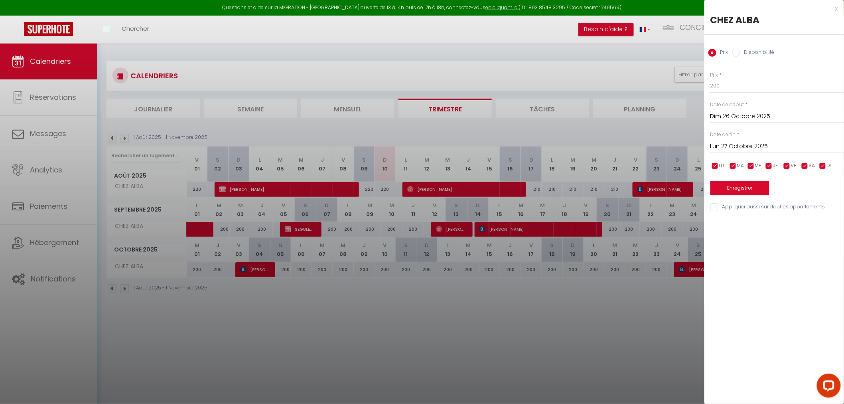
click at [703, 269] on div at bounding box center [422, 202] width 844 height 404
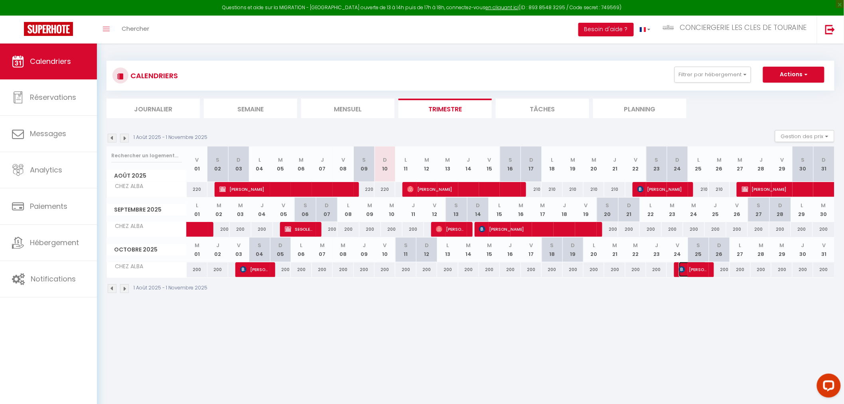
click at [696, 269] on span "[PERSON_NAME]" at bounding box center [693, 269] width 28 height 15
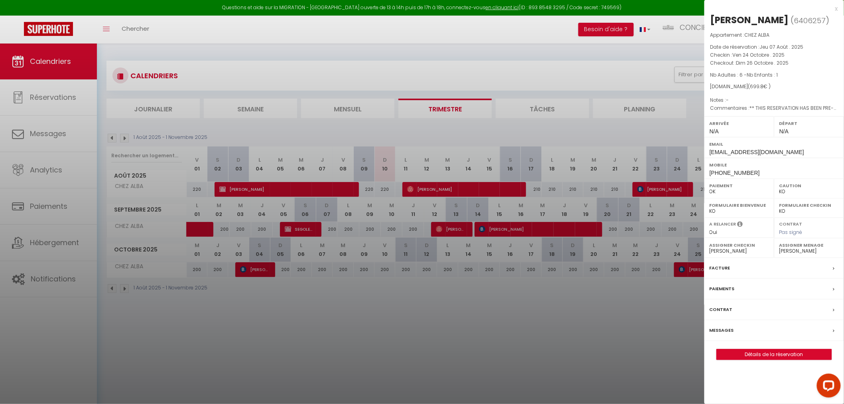
click at [527, 372] on div at bounding box center [422, 202] width 844 height 404
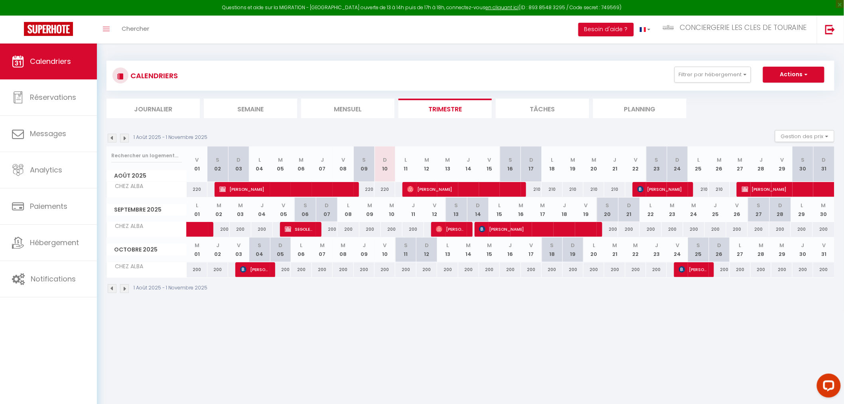
click at [124, 140] on img at bounding box center [124, 138] width 9 height 9
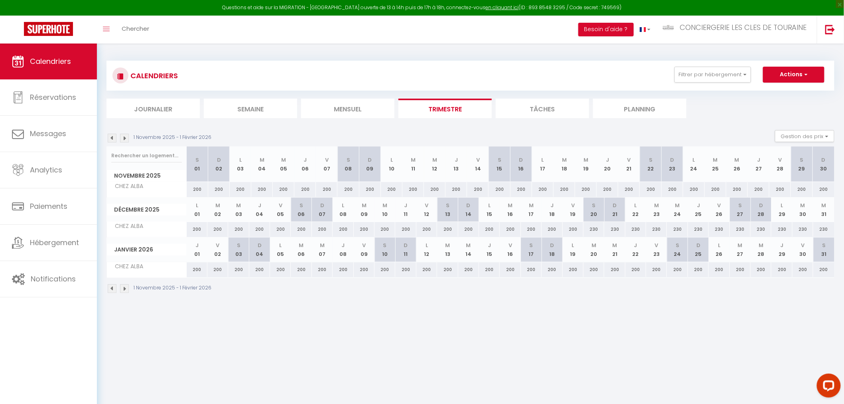
click at [124, 139] on img at bounding box center [124, 138] width 9 height 9
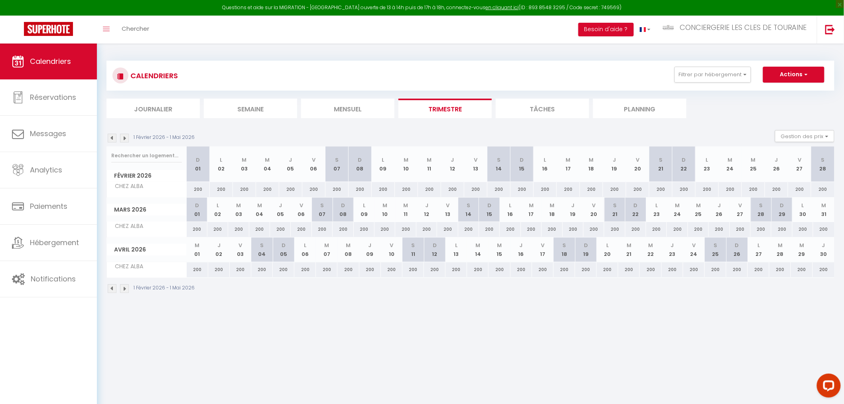
click at [124, 139] on img at bounding box center [124, 138] width 9 height 9
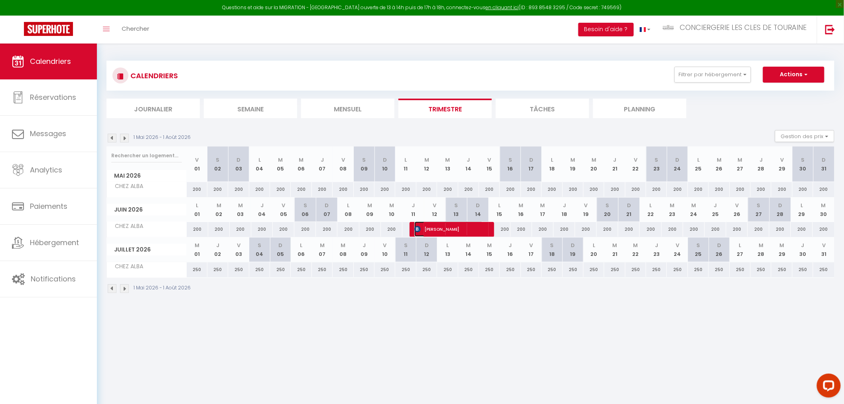
click at [431, 225] on span "[PERSON_NAME]" at bounding box center [449, 228] width 69 height 15
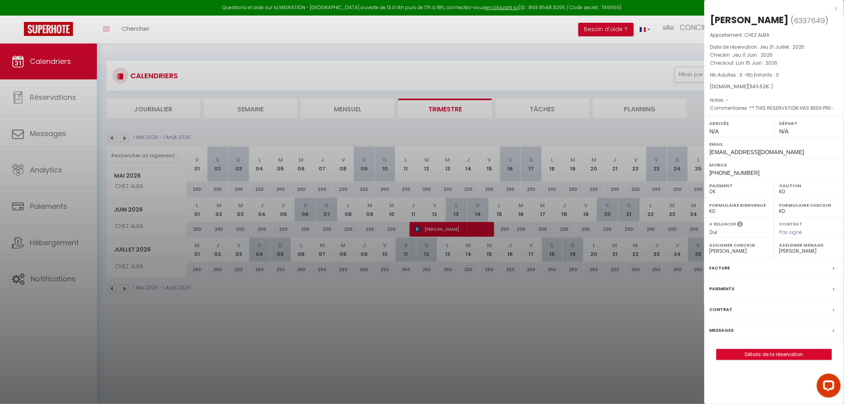
click at [741, 251] on select "- [PERSON_NAME] [PERSON_NAME] [PERSON_NAME] Ketty Sifflet Nimas SERVICES [PERSO…" at bounding box center [739, 250] width 59 height 7
click at [710, 247] on select "- [PERSON_NAME] [PERSON_NAME] [PERSON_NAME] Ketty Sifflet Nimas SERVICES [PERSO…" at bounding box center [739, 250] width 59 height 7
click at [565, 311] on div at bounding box center [422, 202] width 844 height 404
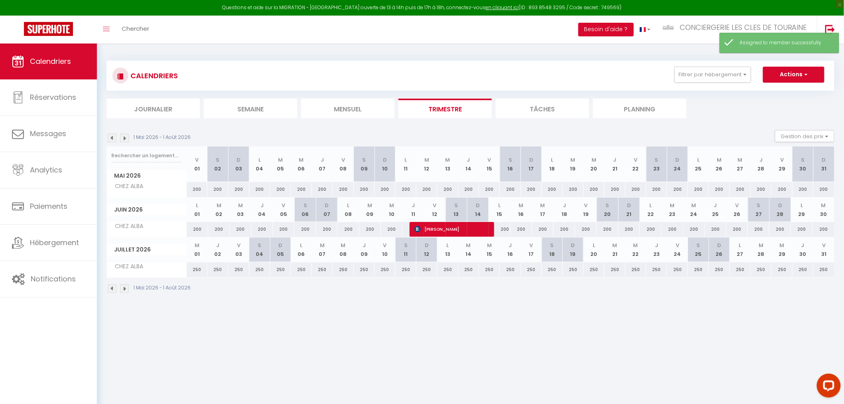
click at [122, 137] on img at bounding box center [124, 138] width 9 height 9
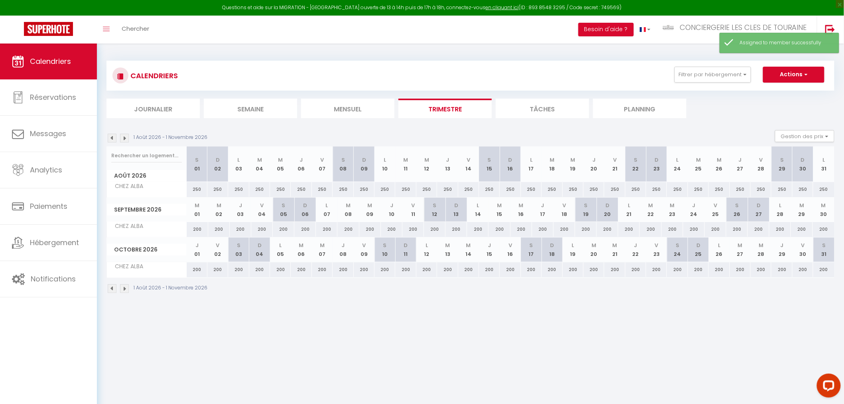
click at [125, 140] on img at bounding box center [124, 138] width 9 height 9
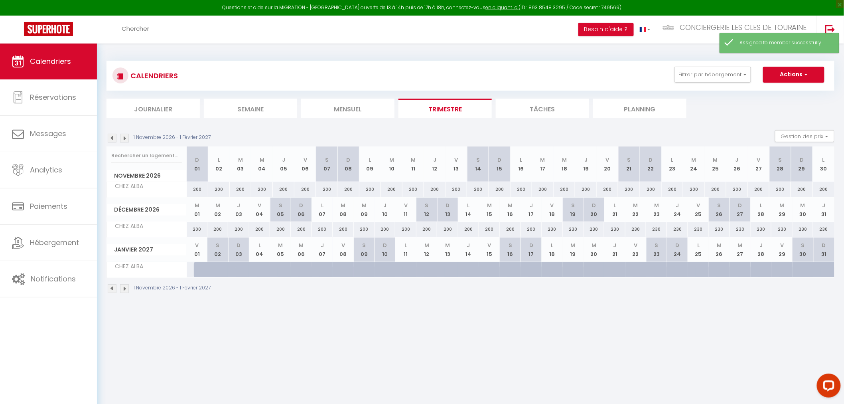
drag, startPoint x: 190, startPoint y: 386, endPoint x: 186, endPoint y: 325, distance: 61.2
click at [190, 382] on body "Questions et aide sur la MIGRATION - [GEOGRAPHIC_DATA] ouverte de 13 à 14h puis…" at bounding box center [422, 245] width 844 height 404
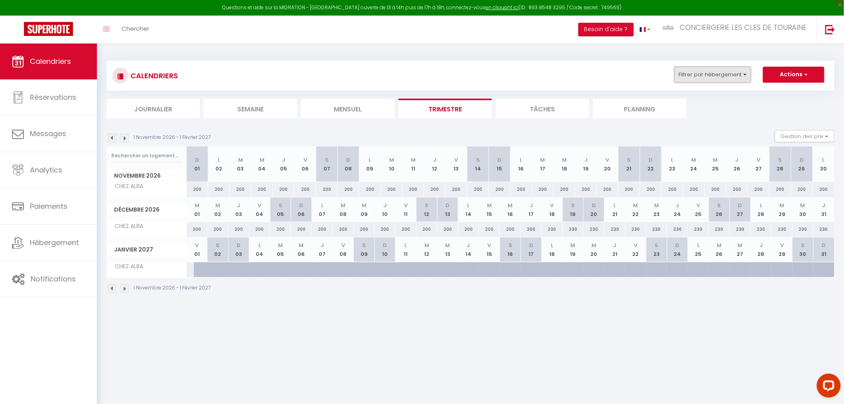
click at [737, 75] on button "Filtrer par hébergement" at bounding box center [713, 75] width 77 height 16
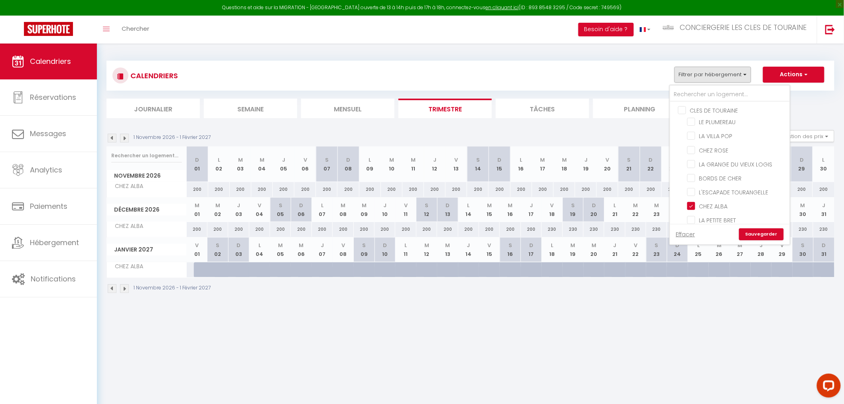
click at [681, 109] on input "CLES DE TOURAINE" at bounding box center [738, 110] width 120 height 8
click at [760, 234] on link "Sauvegarder" at bounding box center [761, 234] width 45 height 12
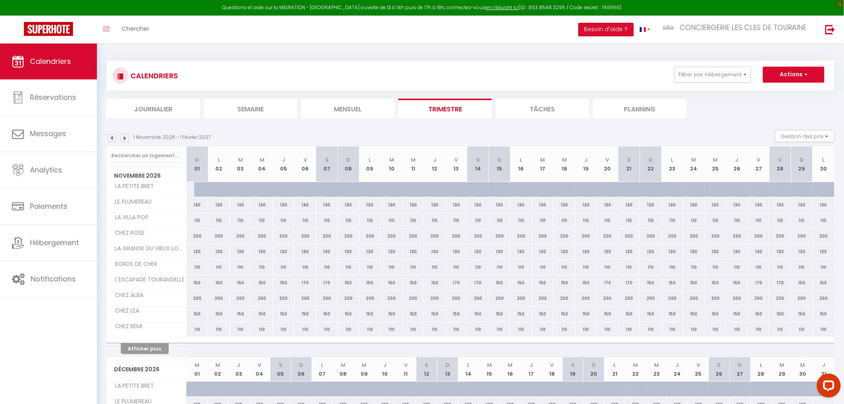
click at [230, 112] on li "Semaine" at bounding box center [250, 109] width 93 height 20
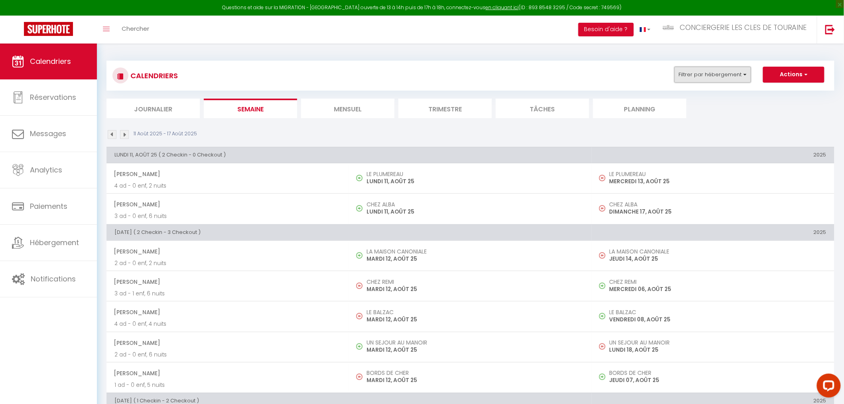
click at [730, 70] on button "Filtrer par hébergement" at bounding box center [713, 75] width 77 height 16
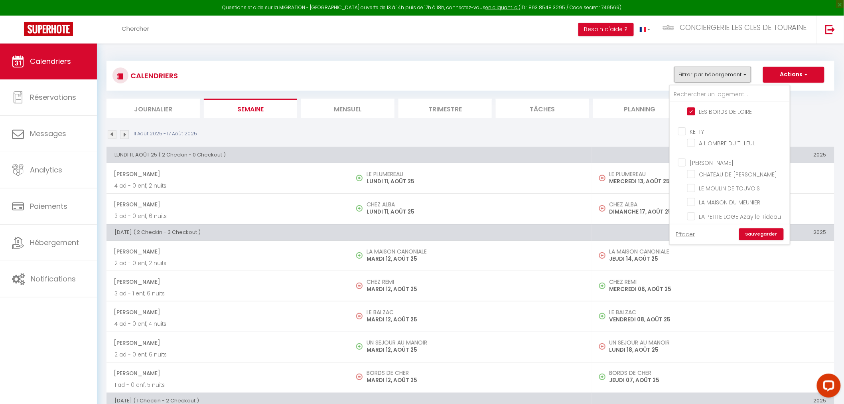
scroll to position [177, 0]
click at [717, 152] on li "A L'OMBRE DU TILLEUL" at bounding box center [740, 159] width 100 height 14
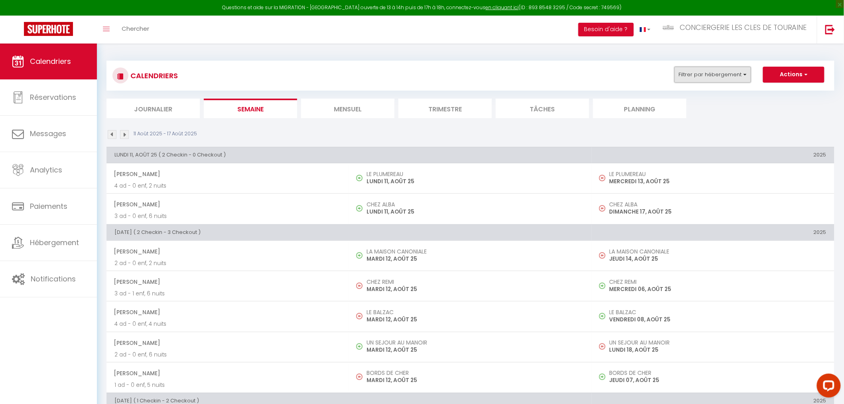
click at [733, 77] on button "Filtrer par hébergement" at bounding box center [713, 75] width 77 height 16
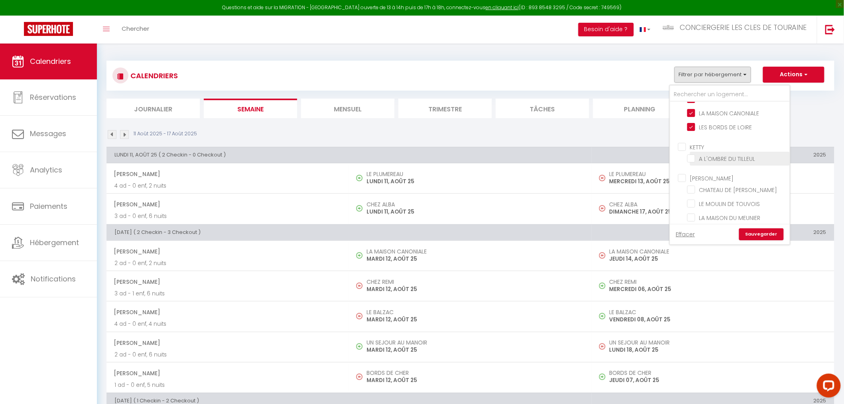
click at [695, 154] on input "A L'OMBRE DU TILLEUL" at bounding box center [738, 158] width 100 height 8
click at [764, 238] on link "Sauvegarder" at bounding box center [761, 234] width 45 height 12
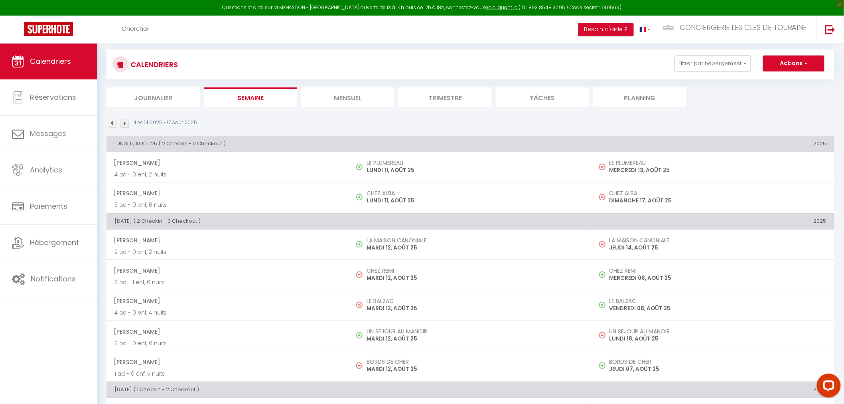
scroll to position [0, 0]
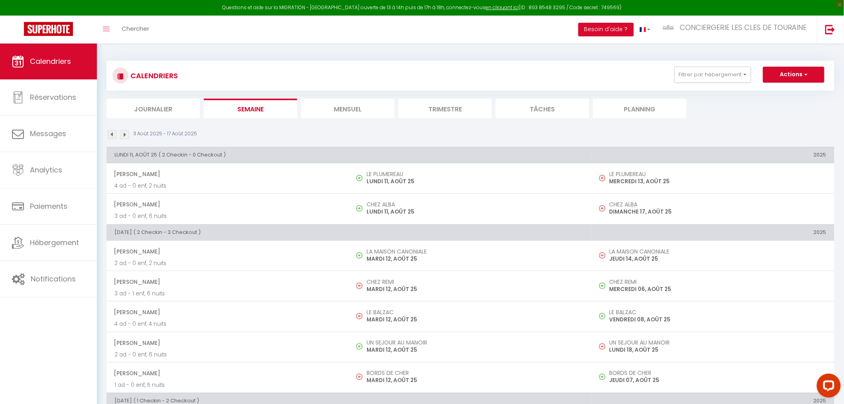
click at [127, 134] on img at bounding box center [124, 134] width 9 height 9
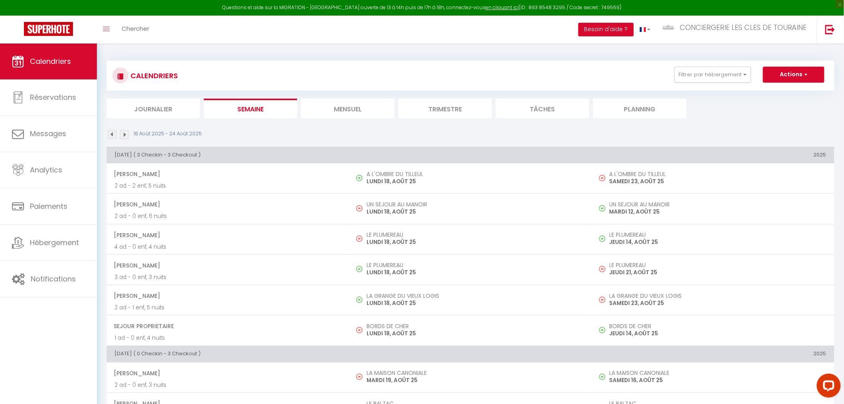
click at [113, 136] on img at bounding box center [112, 134] width 9 height 9
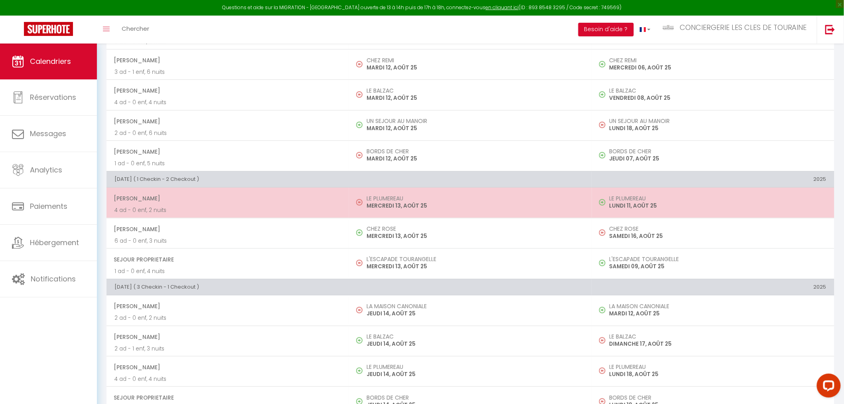
scroll to position [177, 0]
